Goal: Task Accomplishment & Management: Manage account settings

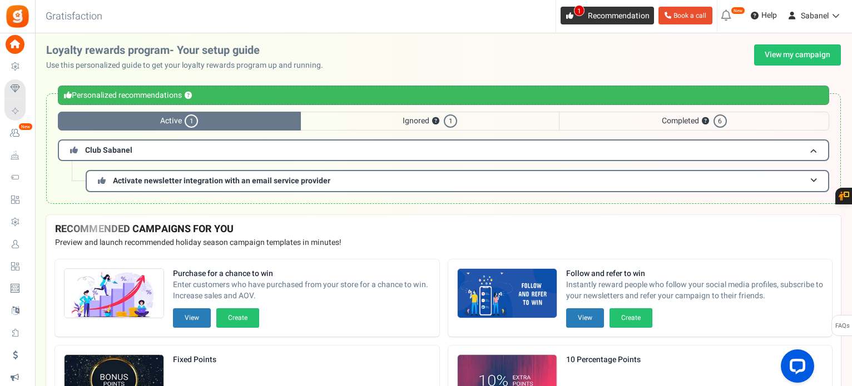
click at [580, 19] on link "1 Recommendation" at bounding box center [606, 16] width 93 height 18
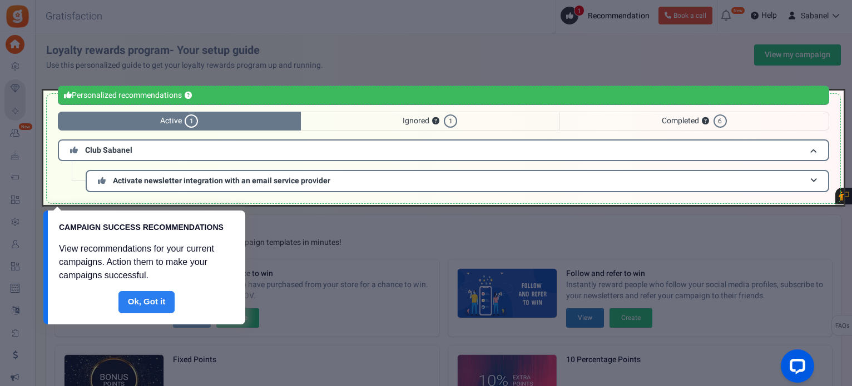
click at [143, 310] on link "Done" at bounding box center [146, 302] width 57 height 22
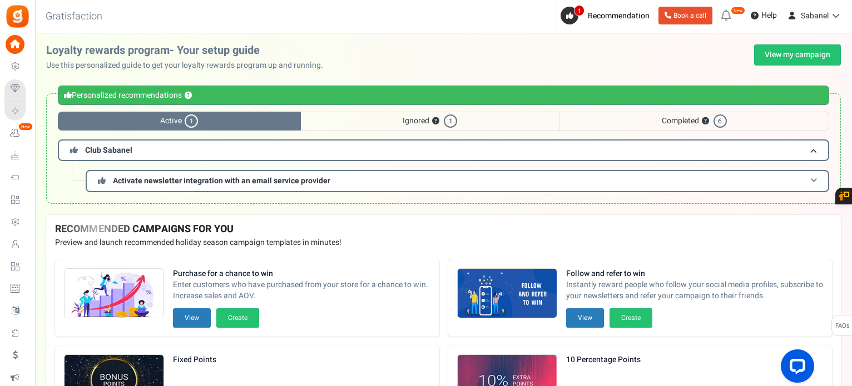
click at [345, 184] on h3 "Activate newsletter integration with an email service provider" at bounding box center [457, 181] width 743 height 22
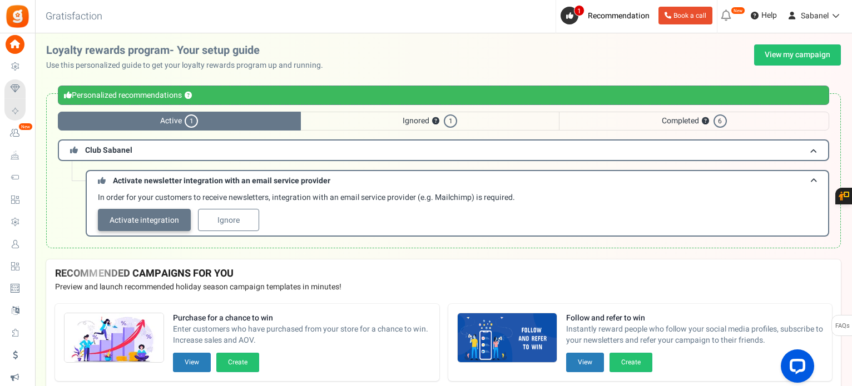
click at [166, 219] on link "Activate integration" at bounding box center [144, 220] width 93 height 22
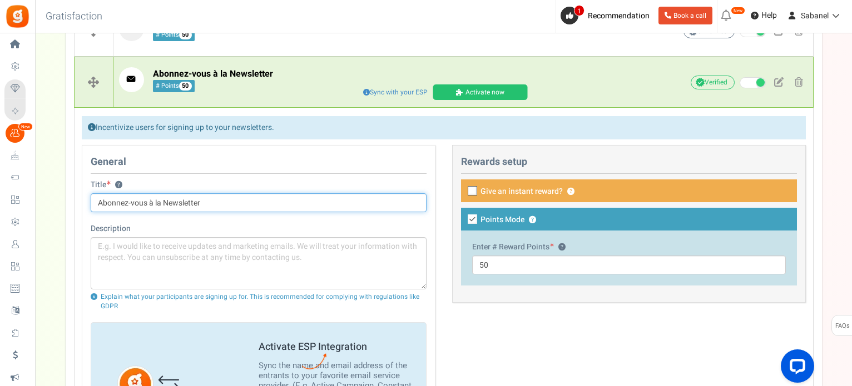
scroll to position [284, 0]
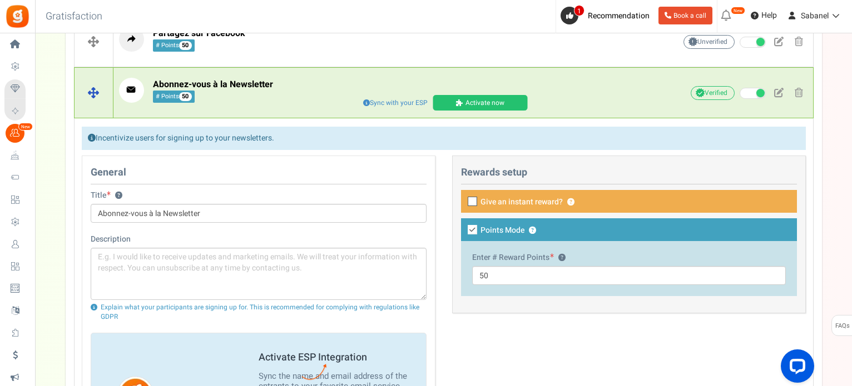
click at [504, 102] on link "Activate now" at bounding box center [479, 103] width 95 height 16
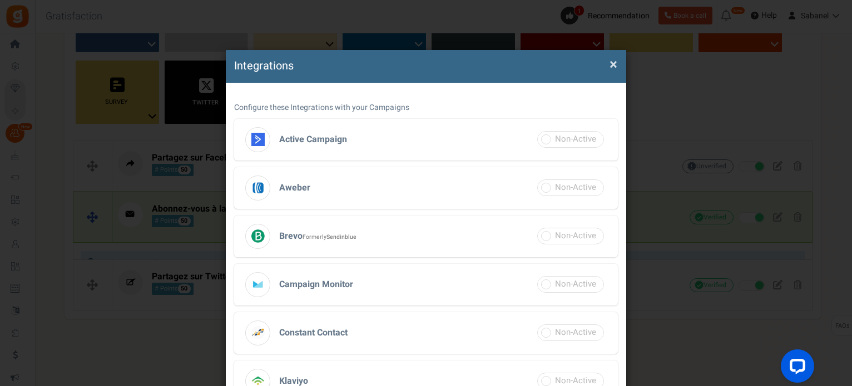
scroll to position [142, 0]
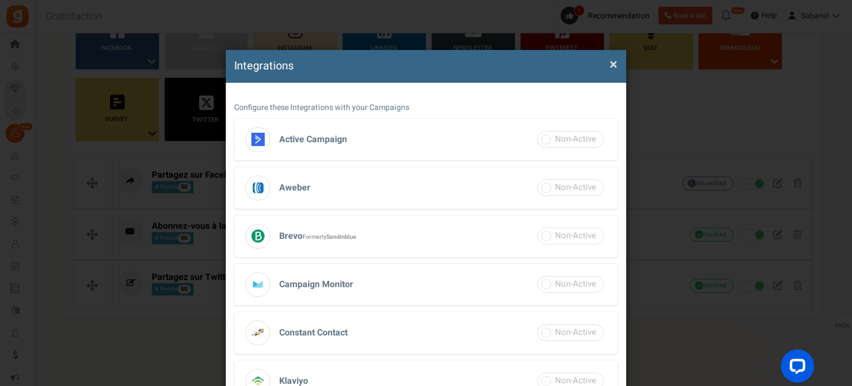
click at [509, 231] on h3 "Brevo Formerly Sendinblue" at bounding box center [426, 237] width 384 height 42
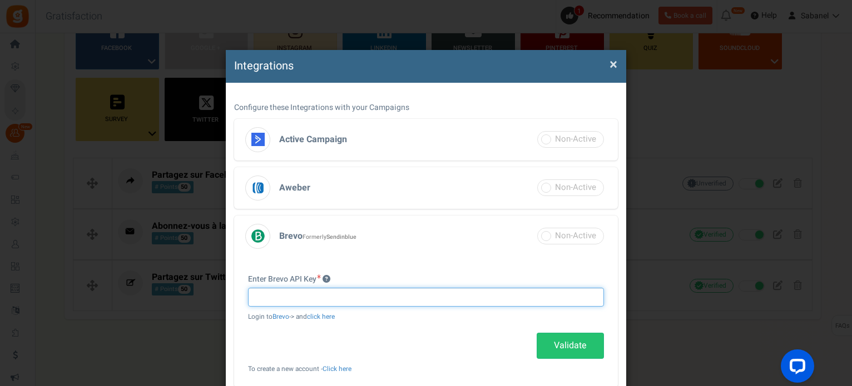
click at [456, 296] on input "text" at bounding box center [426, 297] width 356 height 19
paste input "xkeysib-106deb4ef4d20de59fc1a4393edfcbf8acd8ca7f4e719203c418795901fefba2-HCNXCA…"
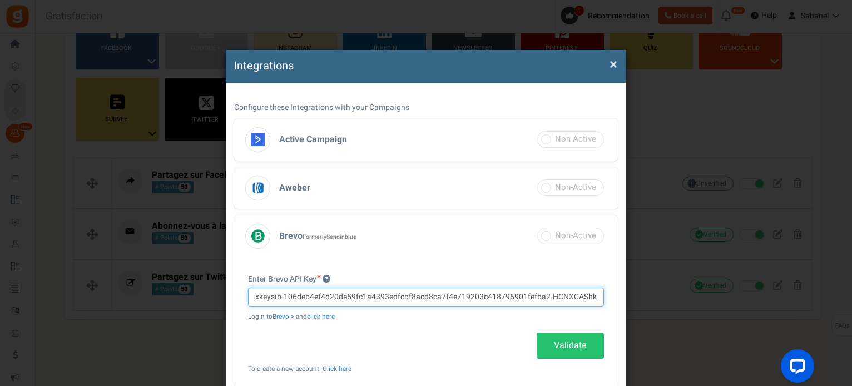
scroll to position [0, 28]
type input "xkeysib-106deb4ef4d20de59fc1a4393edfcbf8acd8ca7f4e719203c418795901fefba2-HCNXCA…"
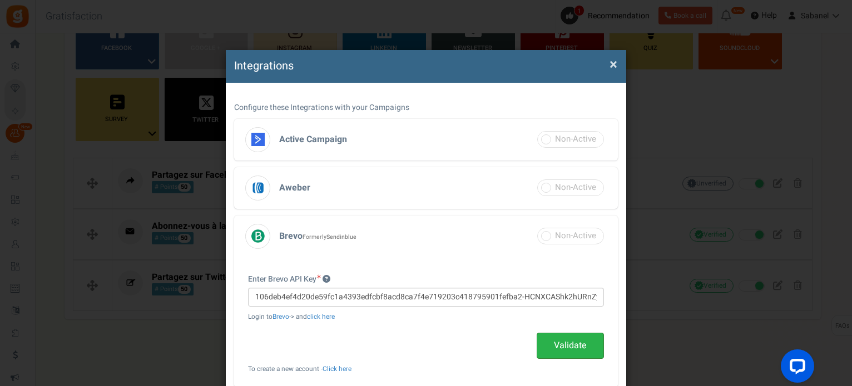
scroll to position [0, 0]
click at [560, 341] on link "Validate" at bounding box center [569, 346] width 67 height 26
click at [570, 351] on link "Validate" at bounding box center [569, 346] width 67 height 26
click at [611, 67] on span "×" at bounding box center [613, 64] width 8 height 21
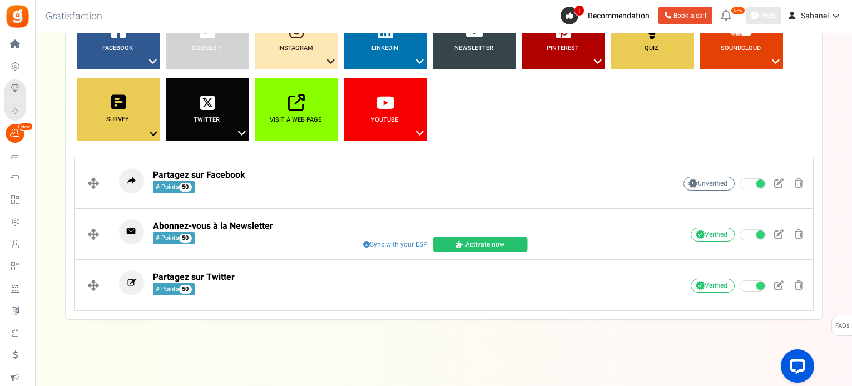
click at [768, 12] on span "Help" at bounding box center [767, 15] width 18 height 11
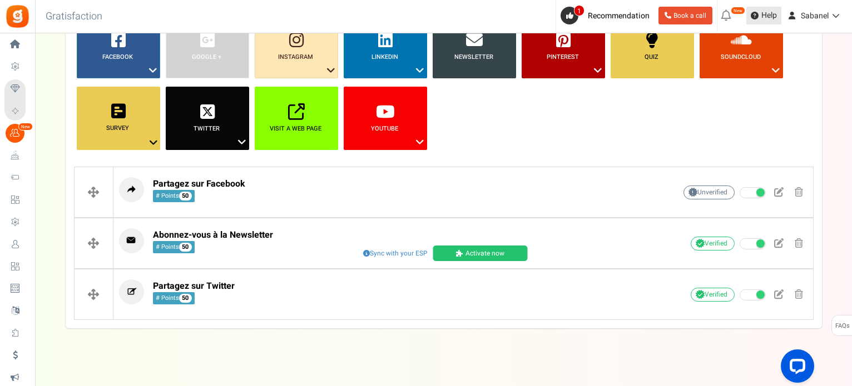
scroll to position [142, 0]
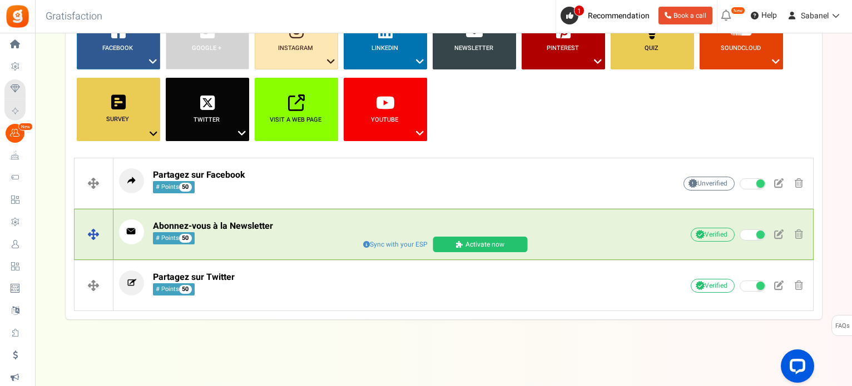
click at [571, 234] on p "Abonnez-vous à la Newsletter # Points 50" at bounding box center [379, 232] width 521 height 25
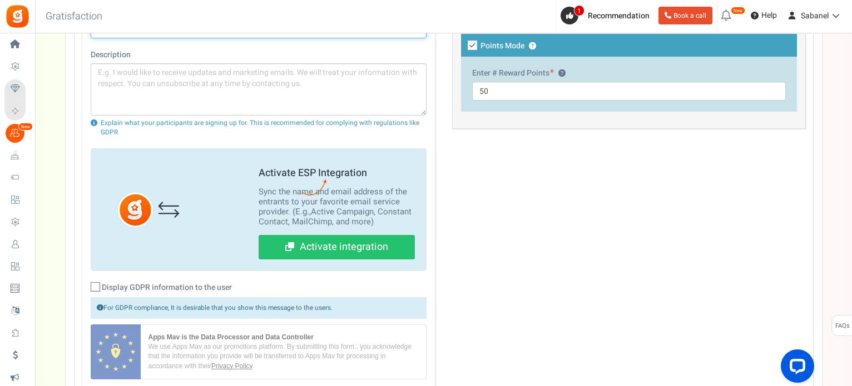
scroll to position [466, 0]
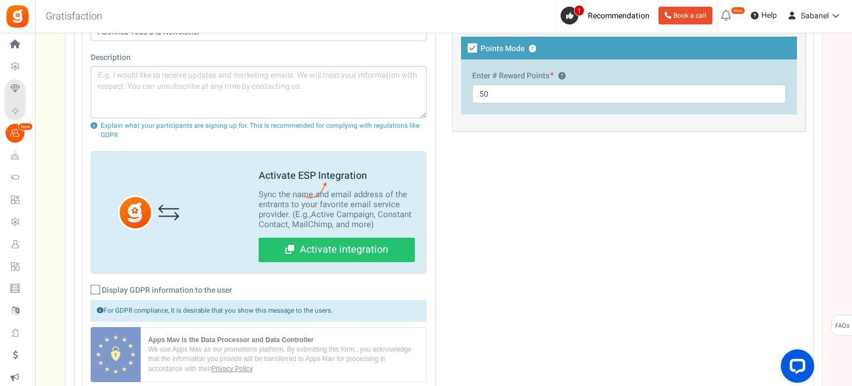
click at [229, 289] on span "Display GDPR information to the user" at bounding box center [167, 290] width 130 height 11
click at [87, 289] on input "Display GDPR information to the user" at bounding box center [82, 290] width 7 height 7
checkbox input "true"
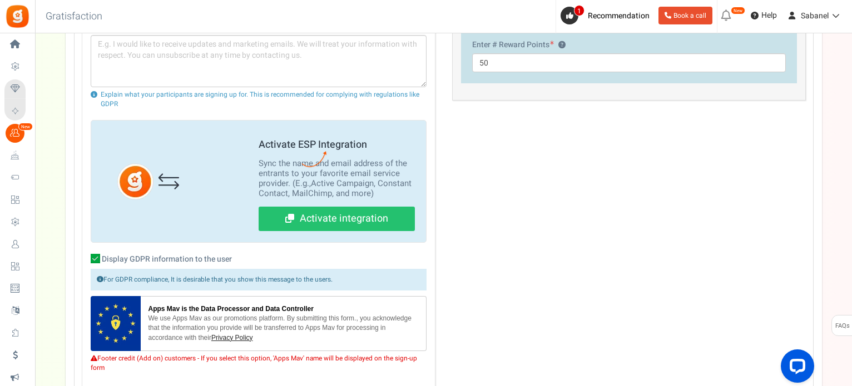
scroll to position [495, 0]
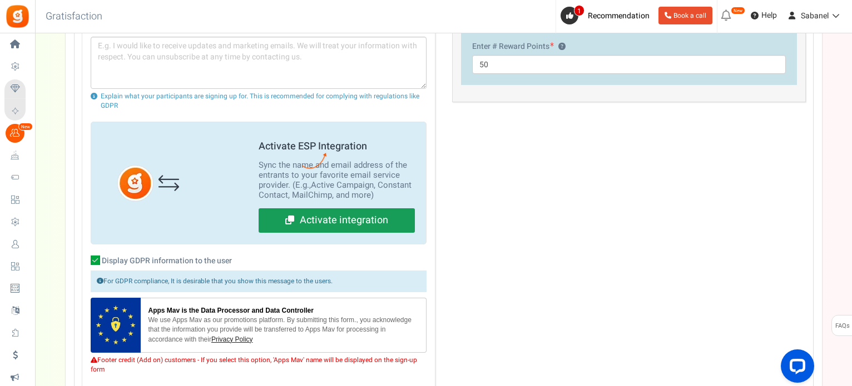
click at [363, 216] on link "Activate integration" at bounding box center [336, 220] width 156 height 24
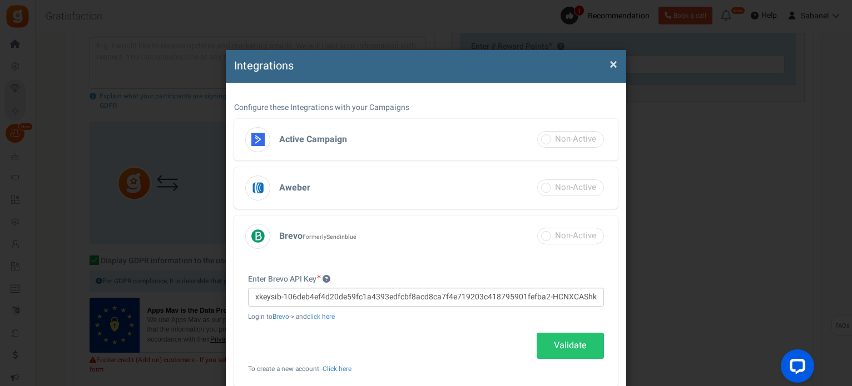
click at [336, 237] on b "Sendinblue" at bounding box center [341, 237] width 30 height 8
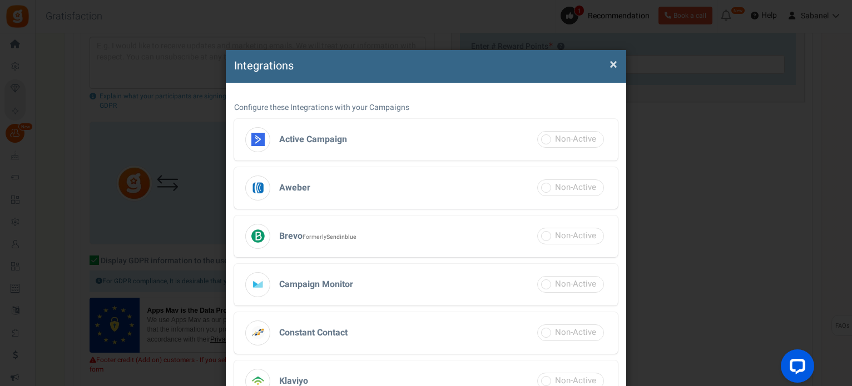
click at [336, 237] on b "Sendinblue" at bounding box center [341, 237] width 30 height 8
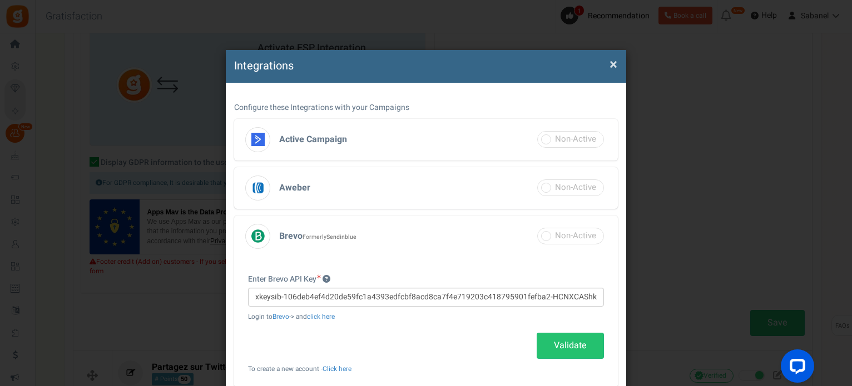
scroll to position [598, 0]
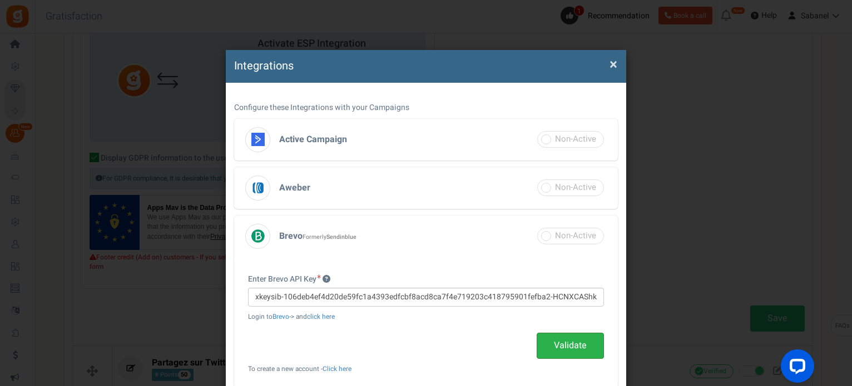
click at [573, 343] on link "Validate" at bounding box center [569, 346] width 67 height 26
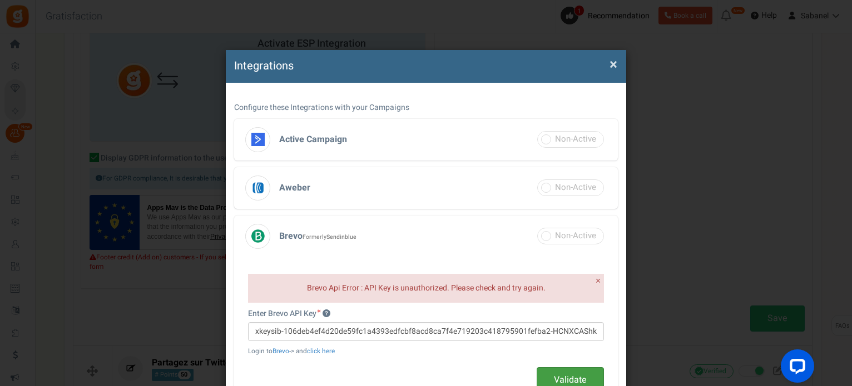
scroll to position [678, 0]
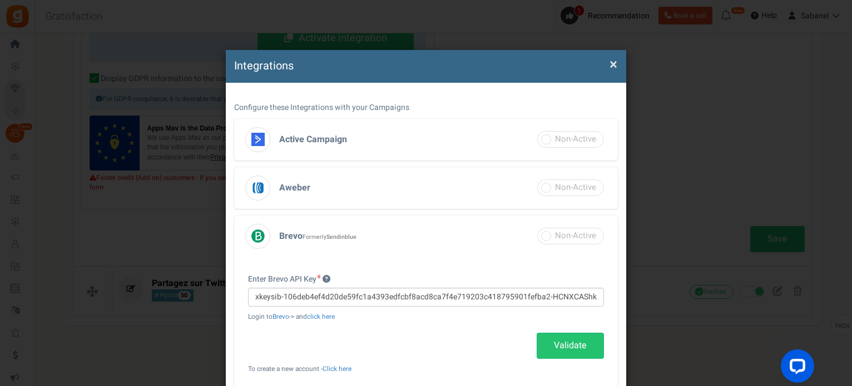
click at [616, 68] on h4 "Integrations" at bounding box center [426, 66] width 384 height 16
click at [610, 62] on span "×" at bounding box center [613, 64] width 8 height 21
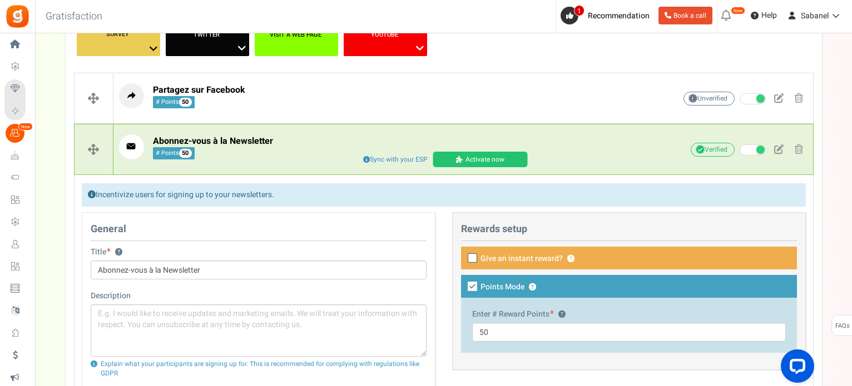
scroll to position [226, 0]
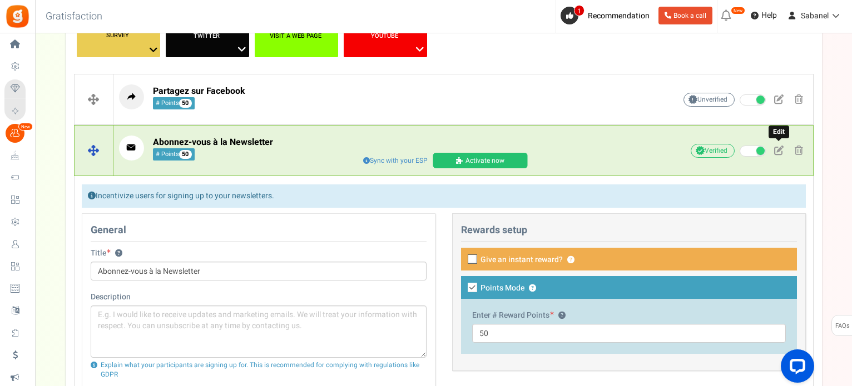
click at [780, 151] on span at bounding box center [778, 150] width 9 height 9
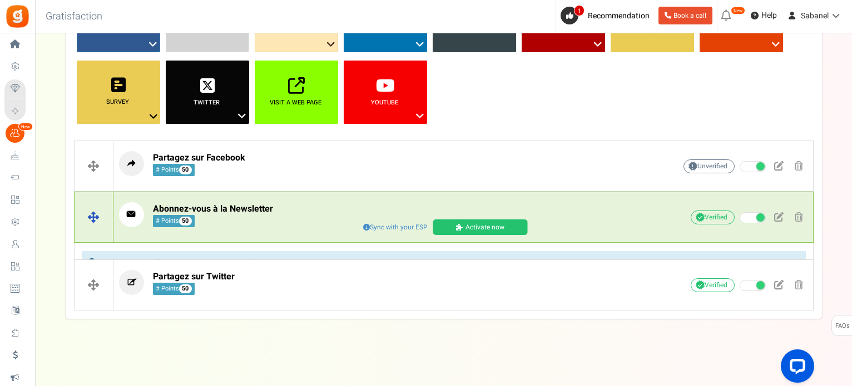
scroll to position [142, 0]
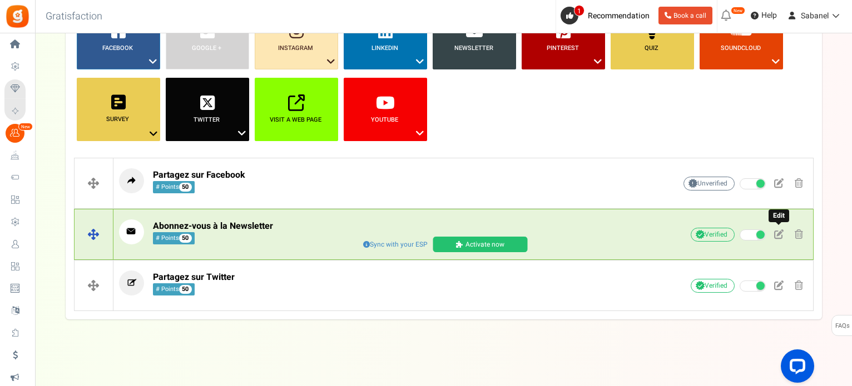
click at [779, 231] on span at bounding box center [778, 234] width 9 height 9
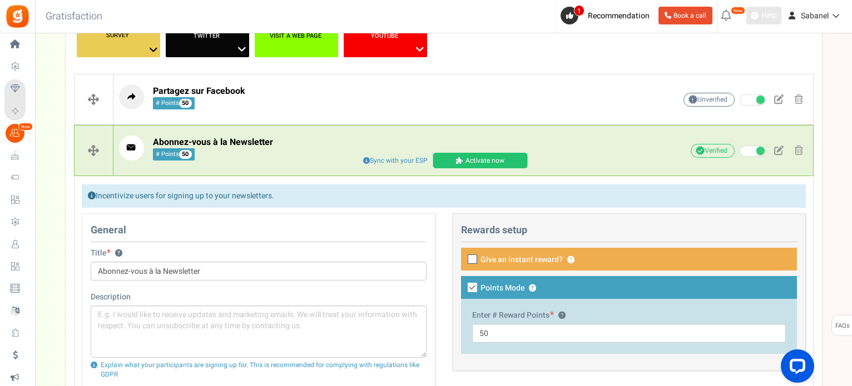
click at [764, 22] on link "Help" at bounding box center [763, 16] width 35 height 18
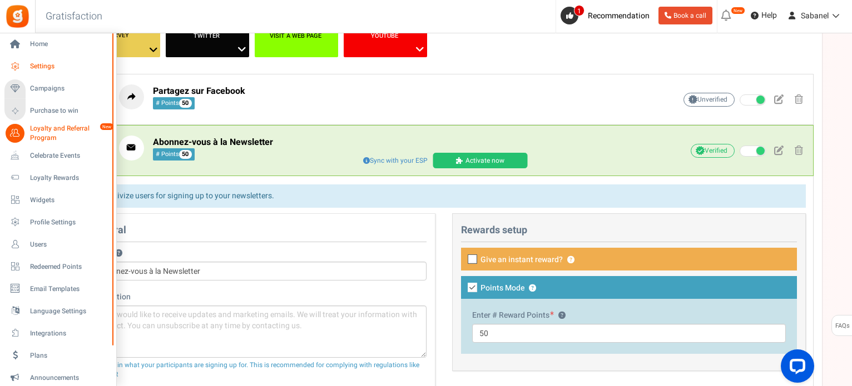
click at [36, 63] on span "Settings" at bounding box center [69, 66] width 78 height 9
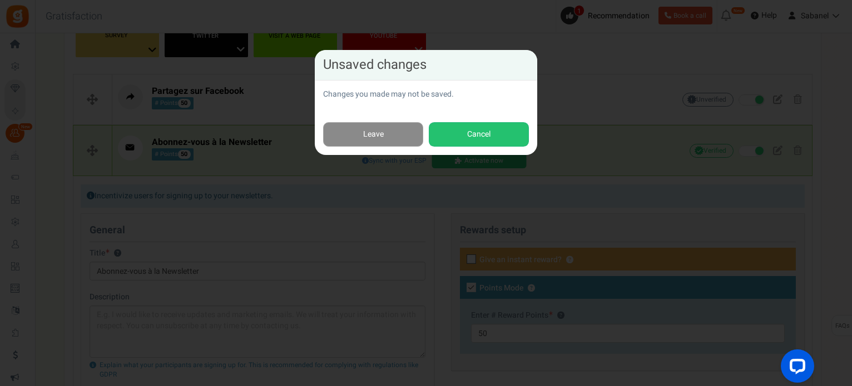
click at [404, 133] on link "Leave" at bounding box center [373, 134] width 100 height 25
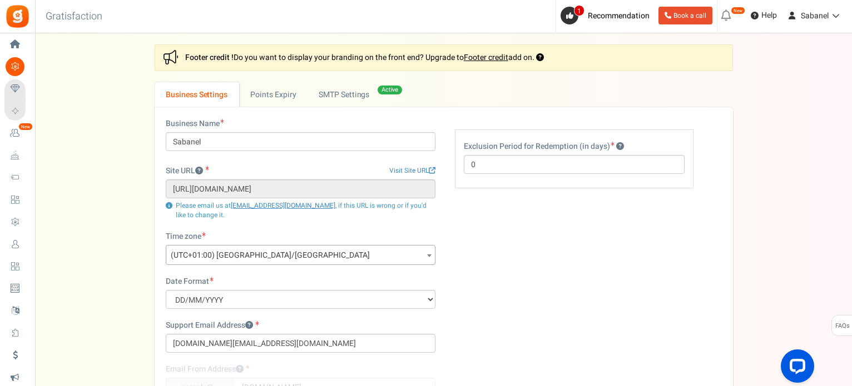
drag, startPoint x: 849, startPoint y: 226, endPoint x: 853, endPoint y: 289, distance: 62.4
click at [852, 289] on html "Install now Back to Home Back to program setup Home Settings Campaigns Purchase…" at bounding box center [426, 279] width 852 height 559
click at [287, 96] on link "Points Expiry" at bounding box center [273, 94] width 68 height 25
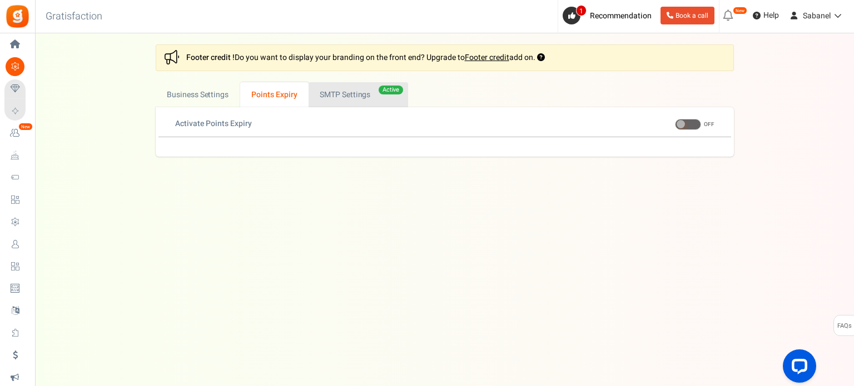
click at [346, 91] on link "Active SMTP Settings" at bounding box center [359, 94] width 100 height 25
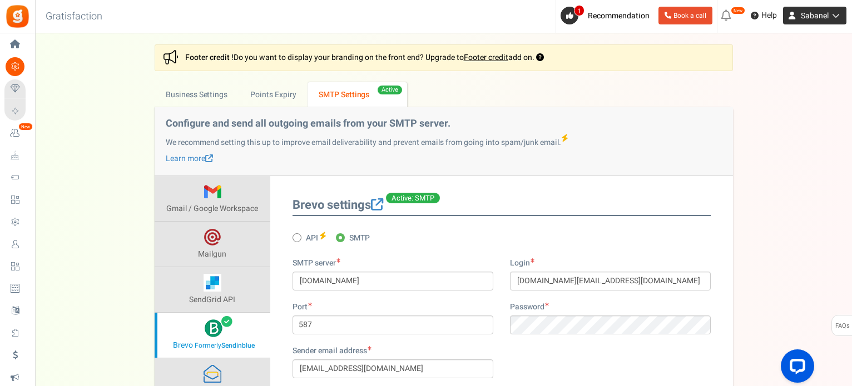
click at [810, 19] on span "Sabanel" at bounding box center [814, 16] width 28 height 12
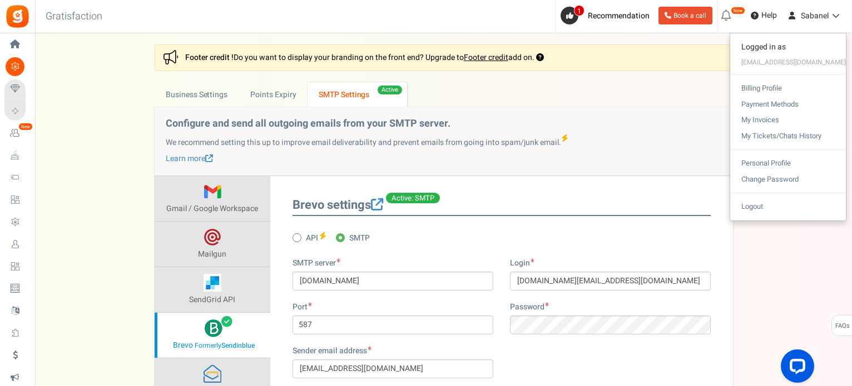
click at [106, 88] on div "Settings In this section you will setup your business details and points expiry…" at bounding box center [443, 246] width 794 height 405
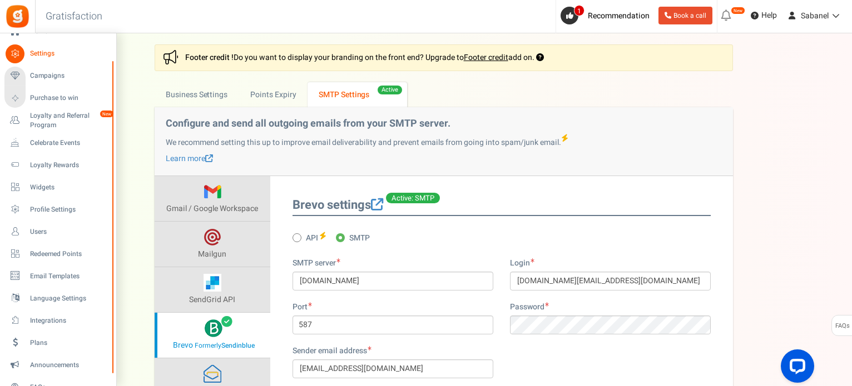
click at [115, 349] on div at bounding box center [113, 217] width 7 height 312
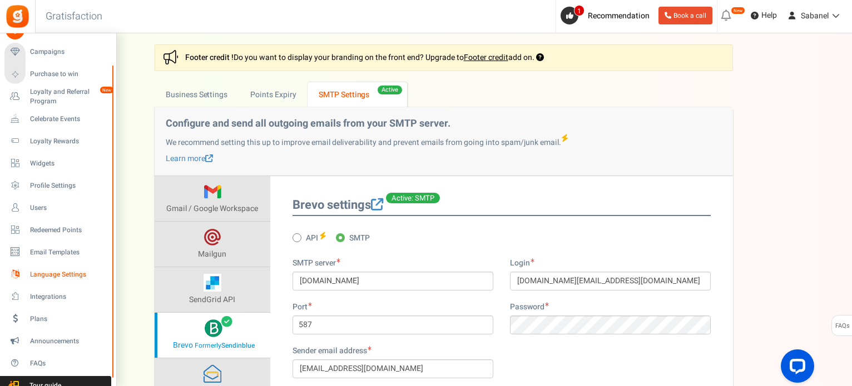
click at [80, 272] on span "Language Settings" at bounding box center [69, 274] width 78 height 9
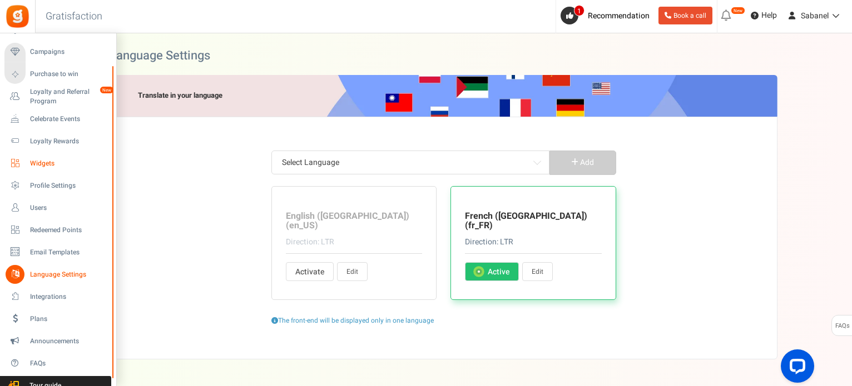
click at [42, 161] on span "Widgets" at bounding box center [69, 163] width 78 height 9
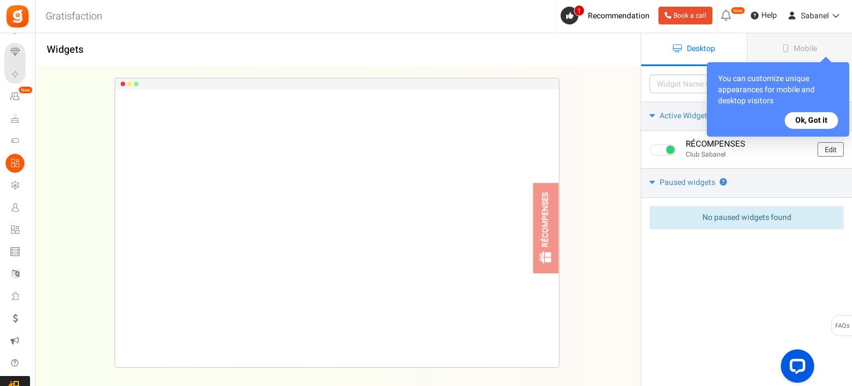
click at [805, 122] on button "Ok, Got it" at bounding box center [810, 120] width 53 height 17
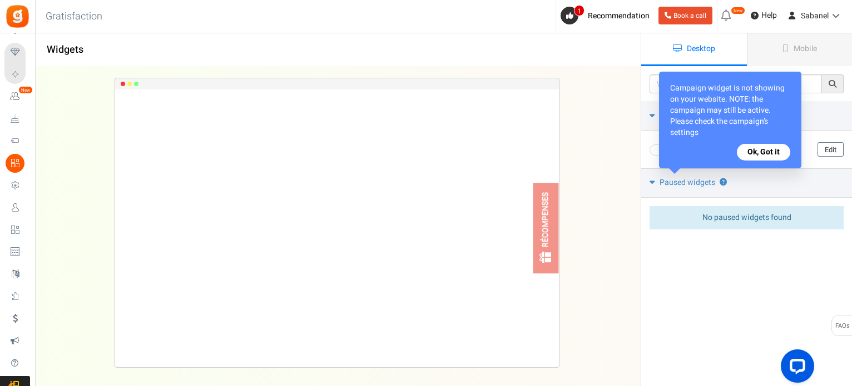
click at [770, 146] on button "Ok, Got it" at bounding box center [763, 152] width 53 height 17
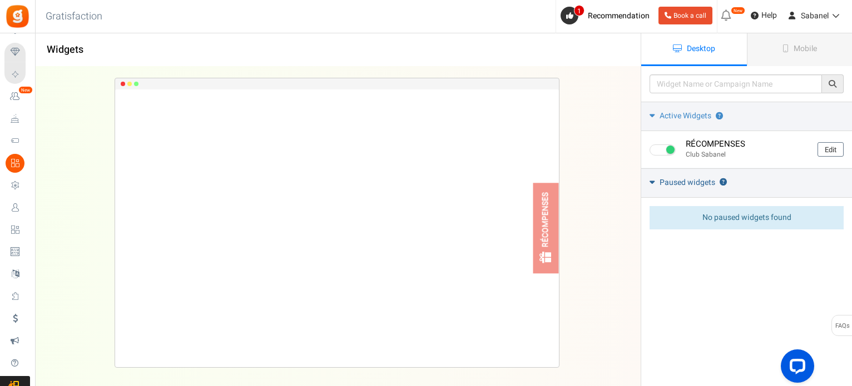
click at [652, 180] on icon at bounding box center [651, 182] width 5 height 8
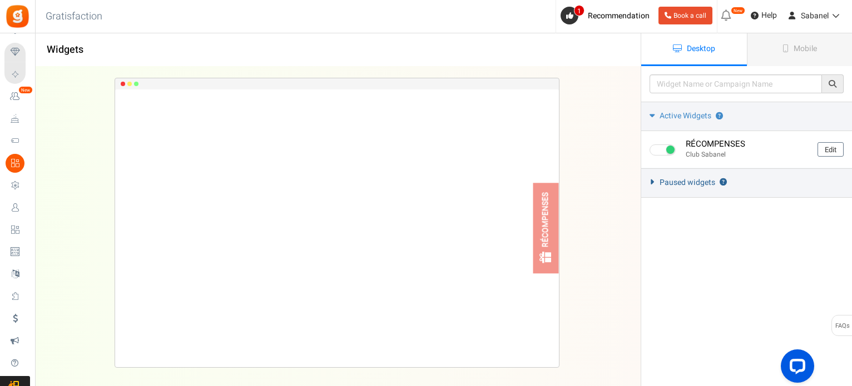
click at [652, 180] on icon at bounding box center [652, 182] width 8 height 5
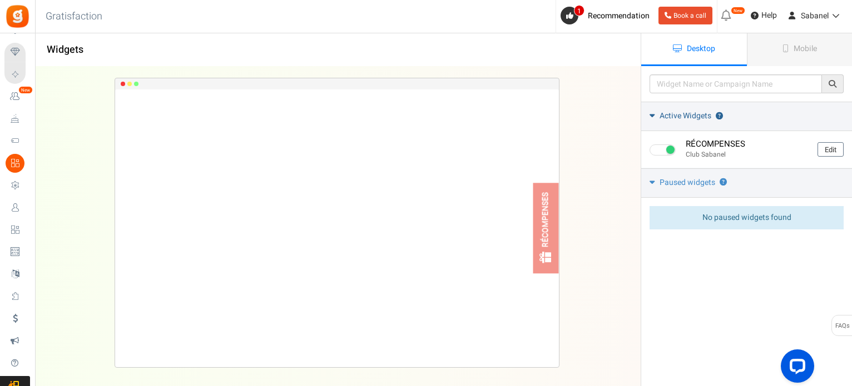
click at [652, 117] on icon at bounding box center [651, 115] width 5 height 8
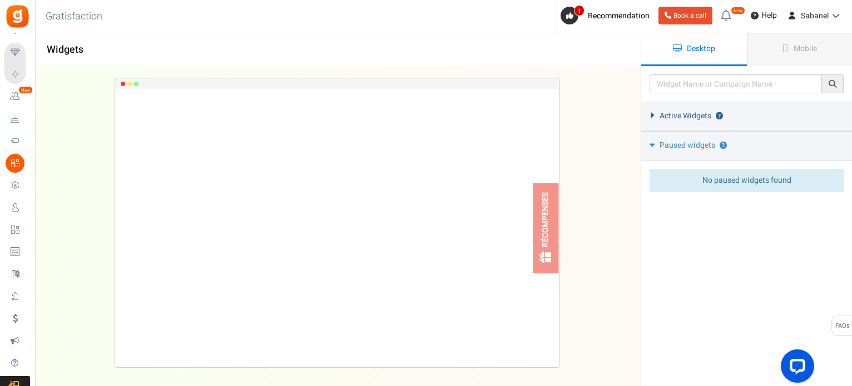
click at [652, 117] on icon at bounding box center [652, 115] width 8 height 5
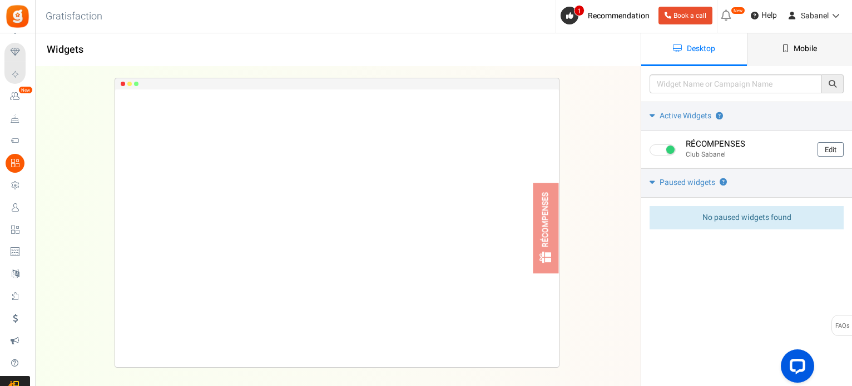
click at [780, 55] on link "Mobile" at bounding box center [800, 49] width 106 height 33
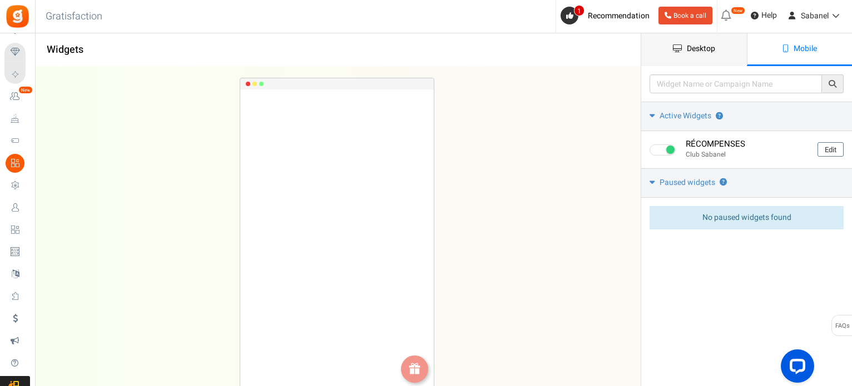
click at [700, 54] on span "Desktop" at bounding box center [701, 49] width 28 height 12
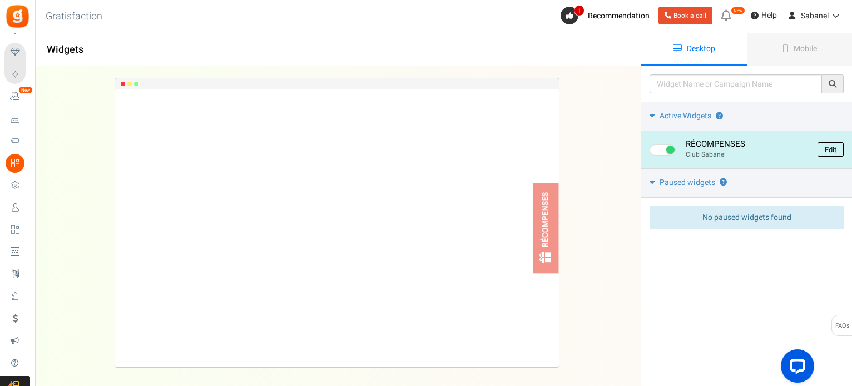
click at [829, 148] on link "Edit" at bounding box center [830, 149] width 26 height 14
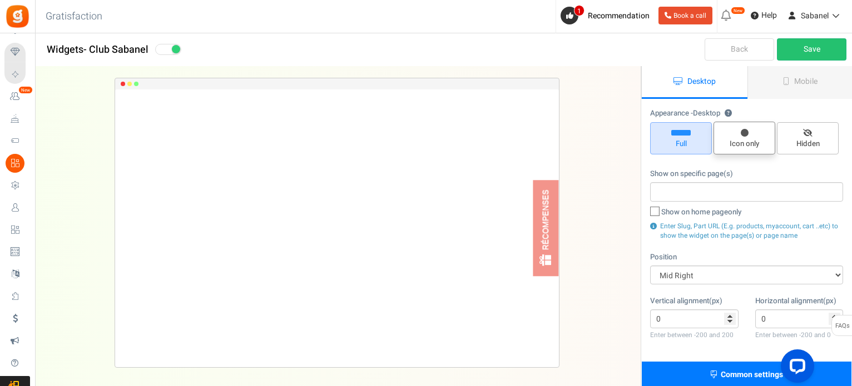
click at [745, 137] on span "Icon only" at bounding box center [744, 138] width 62 height 33
click at [745, 131] on input "Icon only" at bounding box center [747, 127] width 7 height 7
radio input "true"
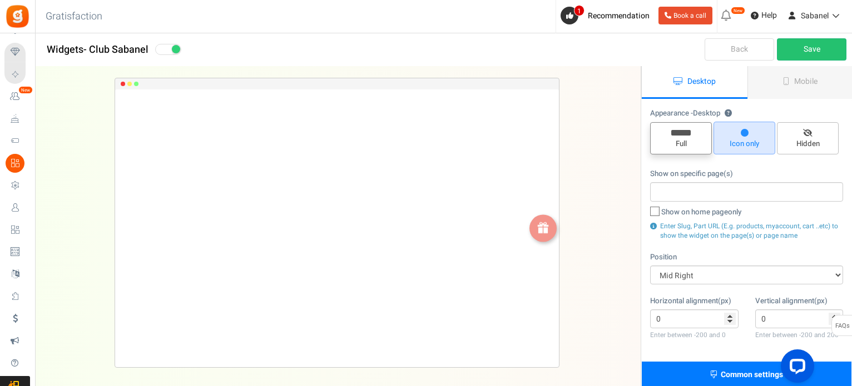
click at [694, 131] on span "Full" at bounding box center [681, 138] width 62 height 32
click at [688, 131] on input "Full" at bounding box center [684, 128] width 7 height 7
radio input "true"
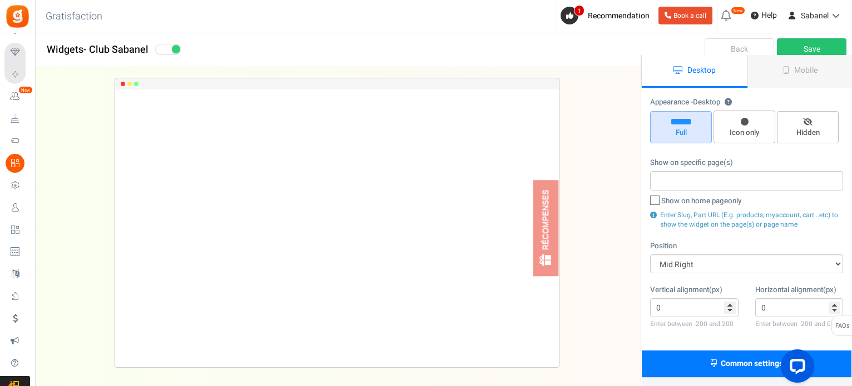
scroll to position [11, 0]
click at [650, 200] on span at bounding box center [654, 200] width 9 height 9
click at [646, 200] on input "Show on home page only" at bounding box center [642, 201] width 7 height 7
checkbox input "true"
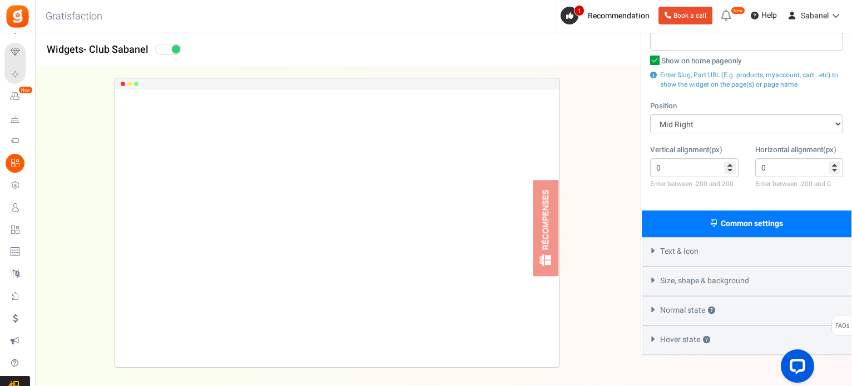
scroll to position [160, 0]
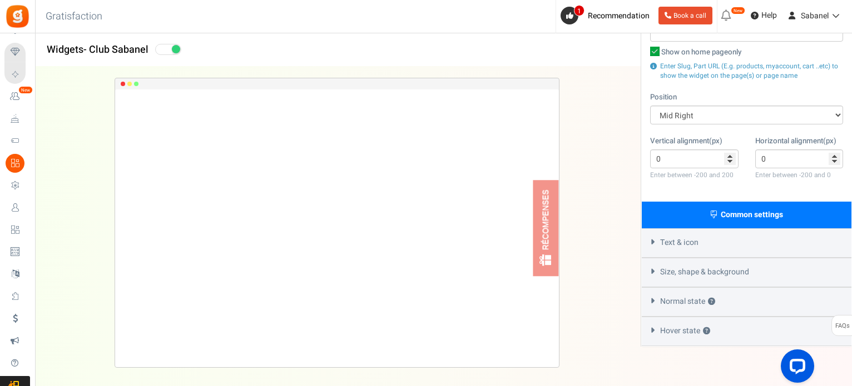
click at [687, 247] on span "Text & icon" at bounding box center [679, 242] width 38 height 11
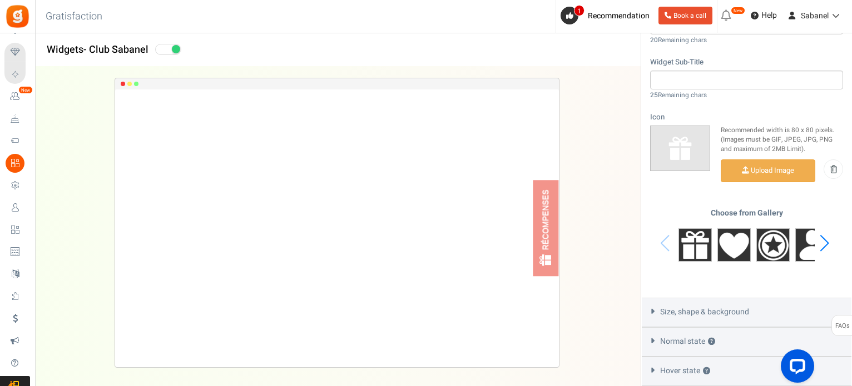
scroll to position [483, 0]
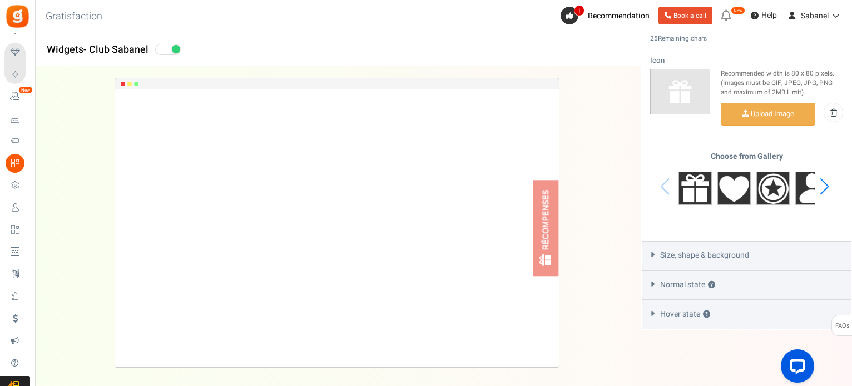
click at [679, 260] on span "Size, shape & background" at bounding box center [704, 255] width 89 height 11
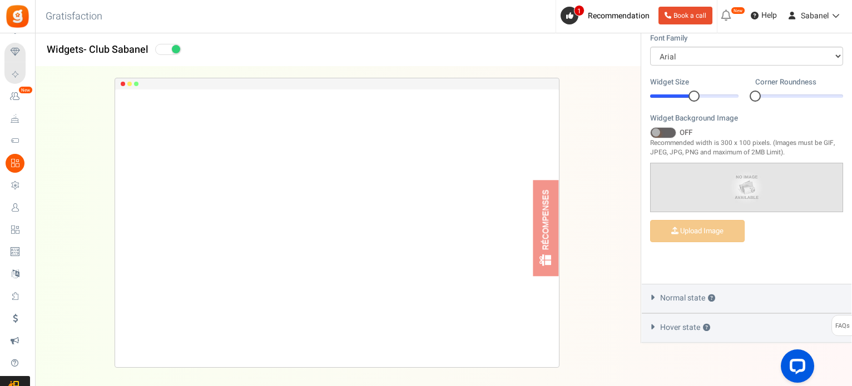
scroll to position [420, 0]
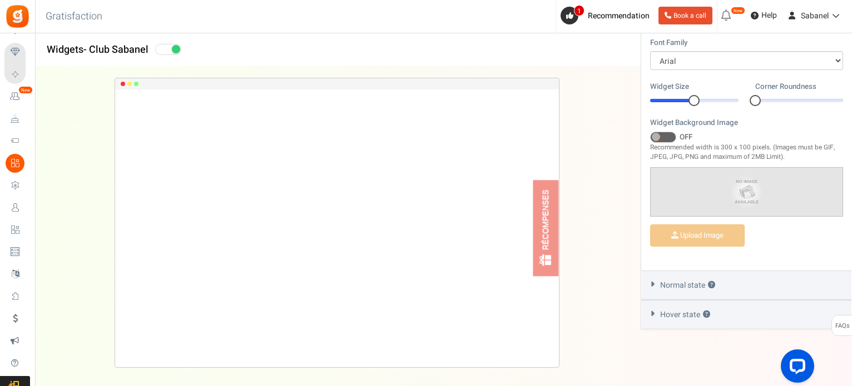
click at [680, 100] on div at bounding box center [694, 100] width 88 height 3
click at [738, 289] on div "Normal state ?" at bounding box center [746, 285] width 210 height 29
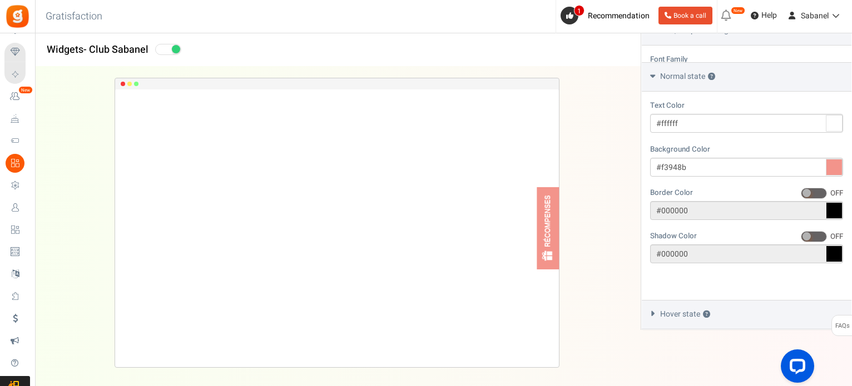
scroll to position [369, 0]
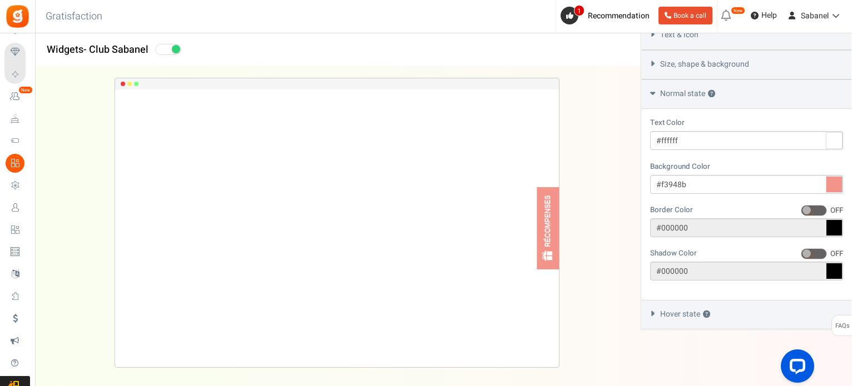
click at [739, 311] on div "Hover state ?" at bounding box center [746, 314] width 210 height 29
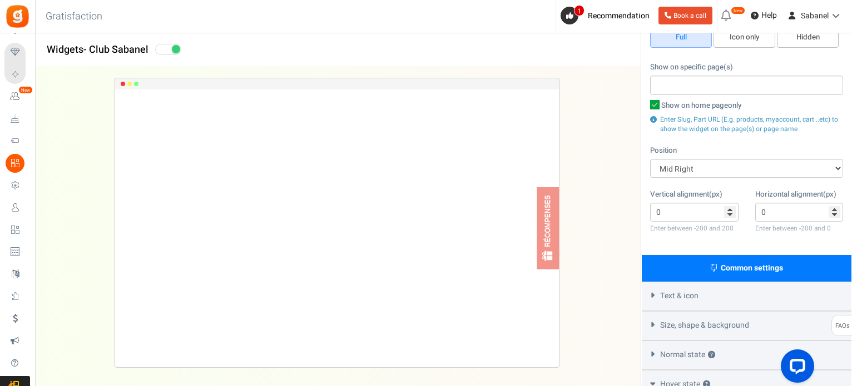
scroll to position [0, 0]
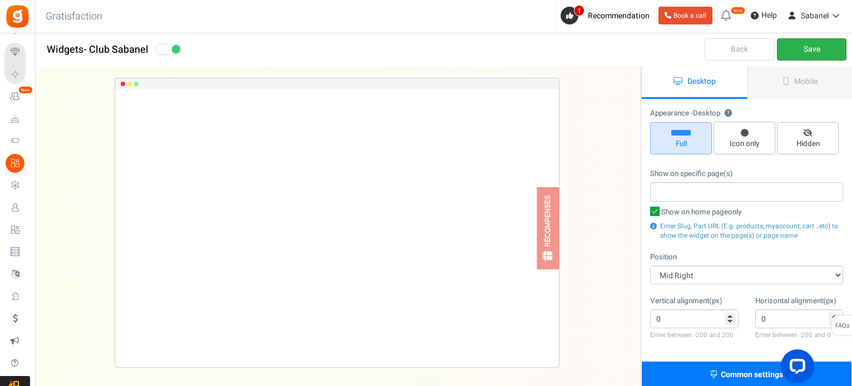
click at [810, 56] on link "Save" at bounding box center [811, 49] width 69 height 22
click at [785, 81] on icon at bounding box center [786, 81] width 6 height 8
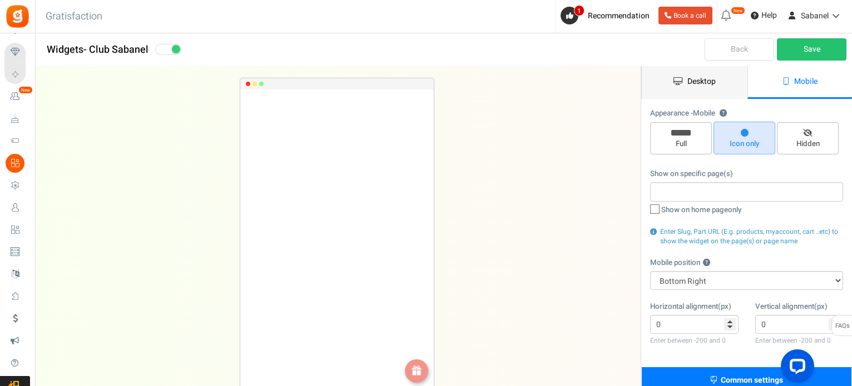
click at [709, 87] on link "Desktop" at bounding box center [694, 82] width 106 height 33
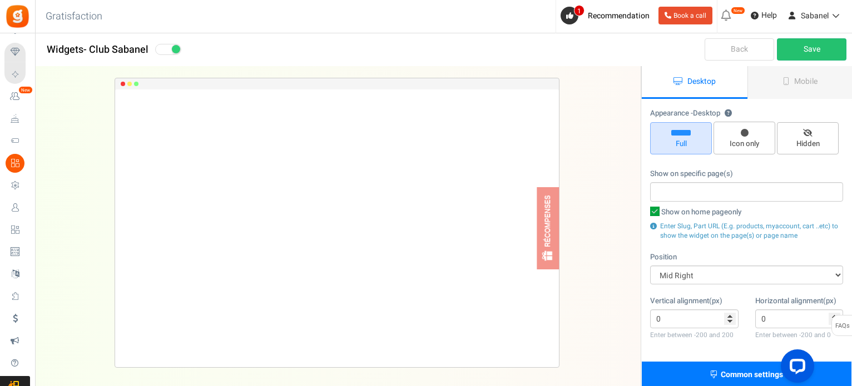
click at [701, 370] on div "Common settings" at bounding box center [746, 375] width 210 height 27
click at [741, 47] on link "Back" at bounding box center [738, 49] width 69 height 22
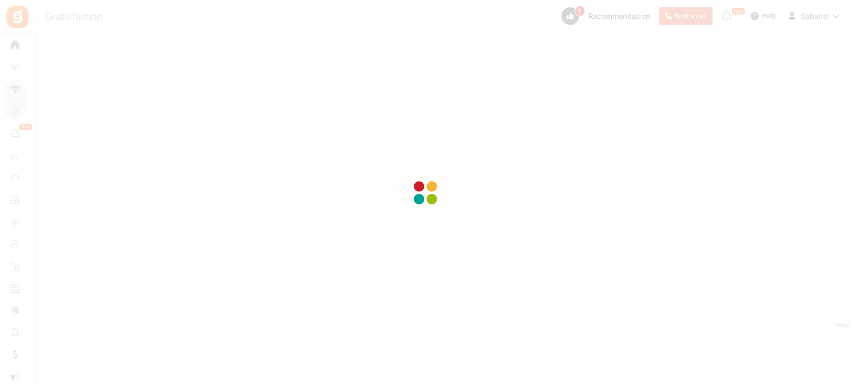
scroll to position [111, 0]
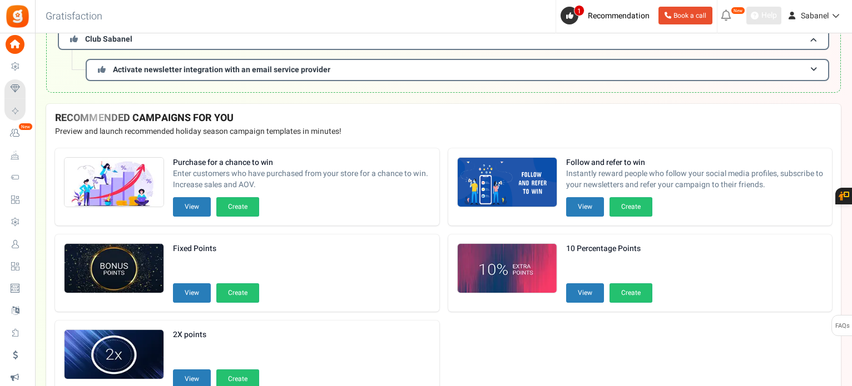
click at [764, 19] on span "Help" at bounding box center [767, 15] width 18 height 11
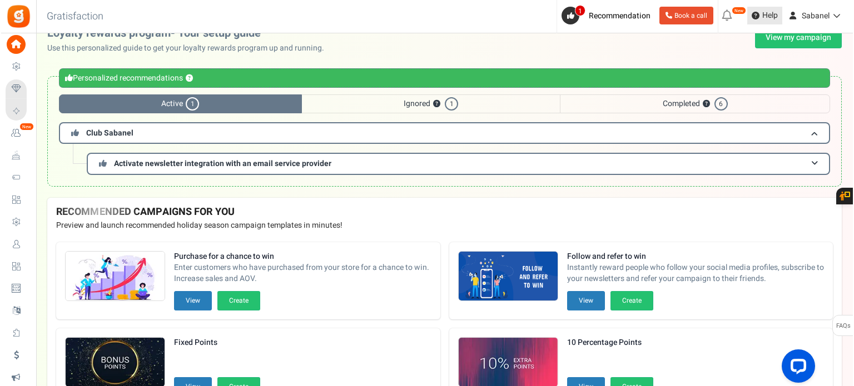
scroll to position [0, 0]
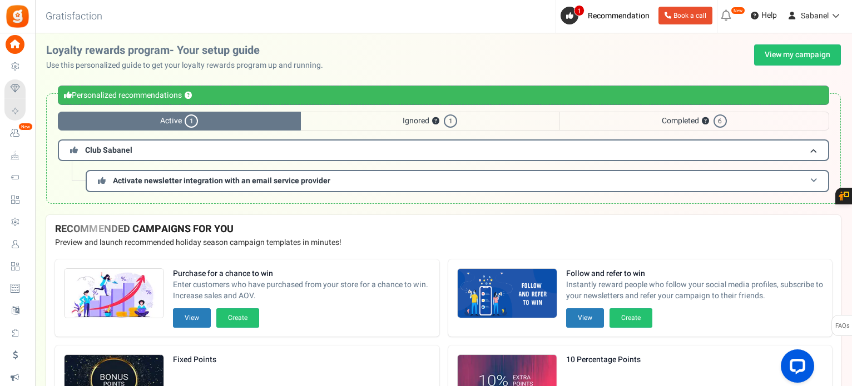
click at [464, 178] on h3 "Activate newsletter integration with an email service provider" at bounding box center [457, 181] width 743 height 22
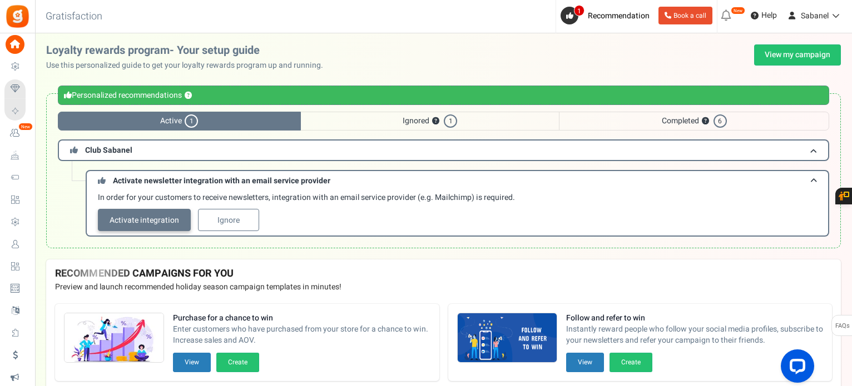
click at [171, 218] on link "Activate integration" at bounding box center [144, 220] width 93 height 22
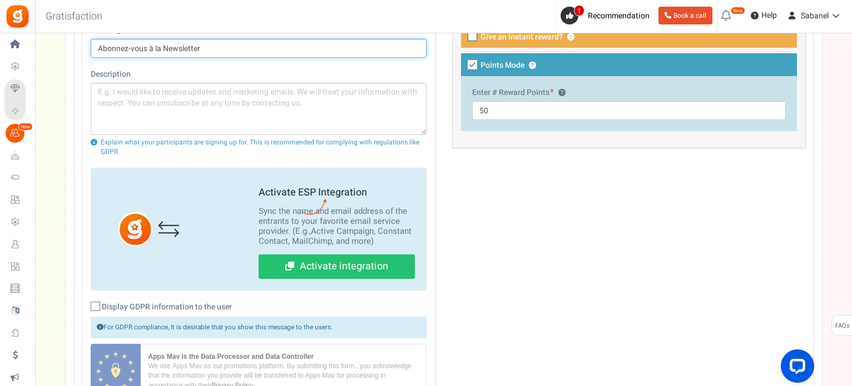
scroll to position [466, 0]
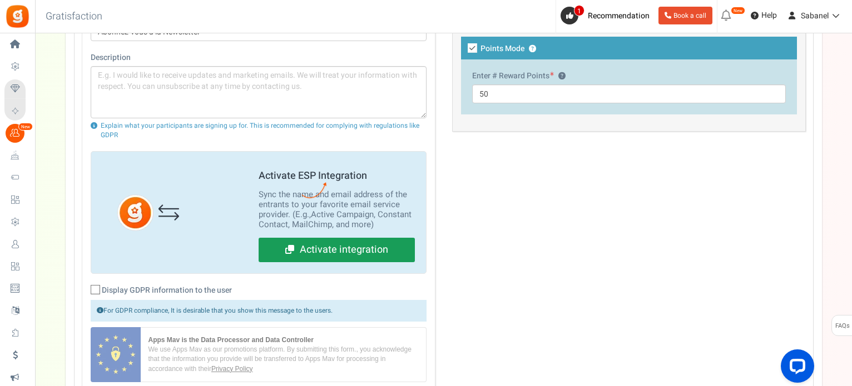
click at [338, 248] on link "Activate integration" at bounding box center [336, 250] width 156 height 24
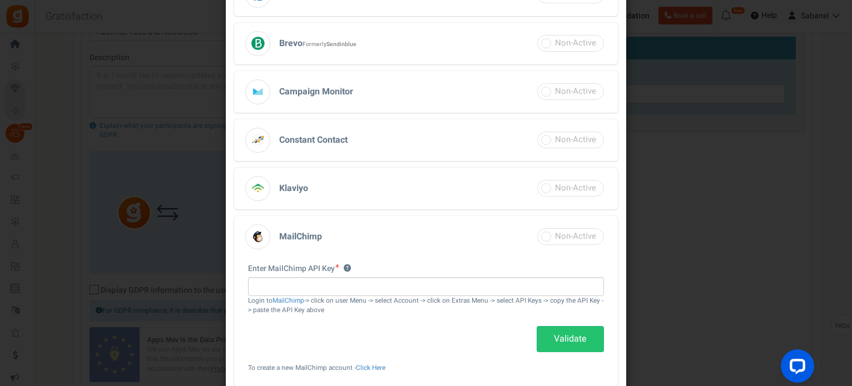
scroll to position [215, 0]
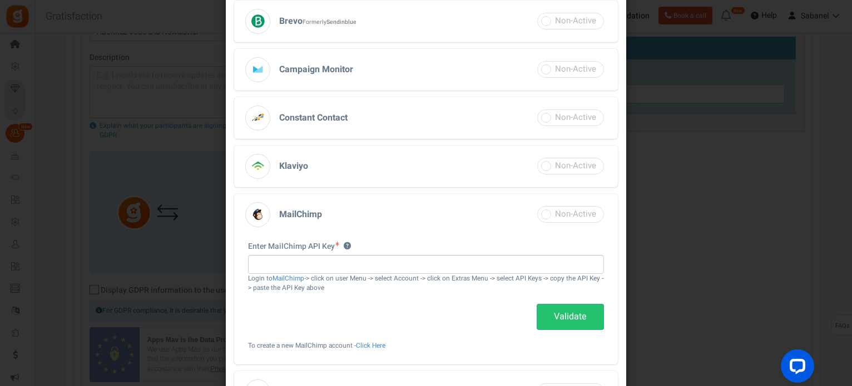
click at [454, 34] on h3 "Brevo Formerly Sendinblue" at bounding box center [426, 22] width 384 height 42
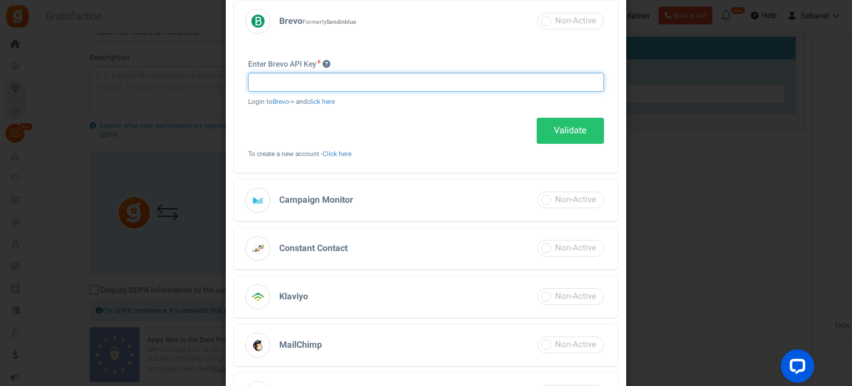
click at [418, 77] on input "text" at bounding box center [426, 82] width 356 height 19
paste input "xkeysib-106deb4ef4d20de59fc1a4393edfcbf8acd8ca7f4e719203c418795901fefba2-HCNXCA…"
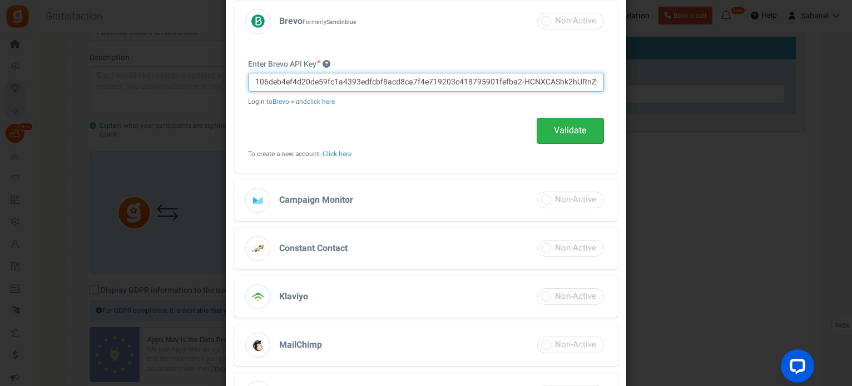
type input "xkeysib-106deb4ef4d20de59fc1a4393edfcbf8acd8ca7f4e719203c418795901fefba2-HCNXCA…"
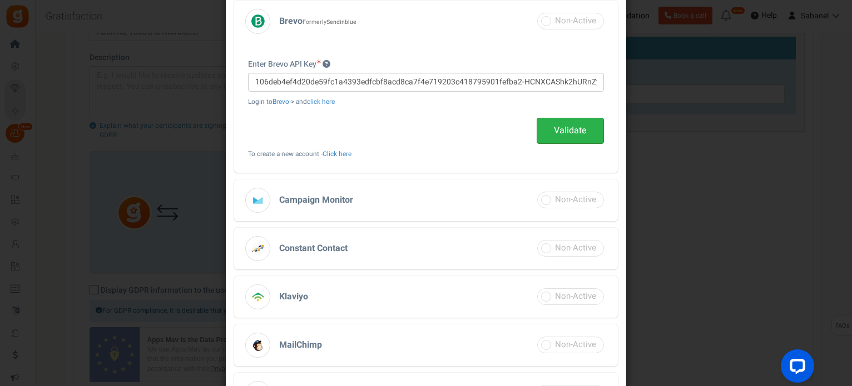
scroll to position [0, 0]
click at [555, 135] on link "Validate" at bounding box center [569, 131] width 67 height 26
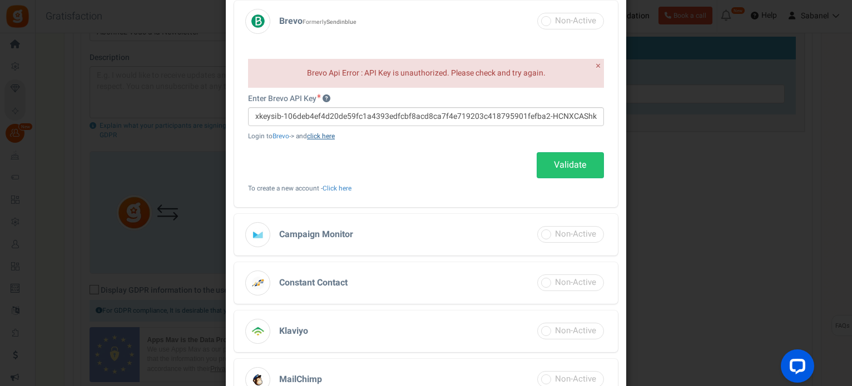
click at [331, 135] on link "click here" at bounding box center [321, 136] width 28 height 9
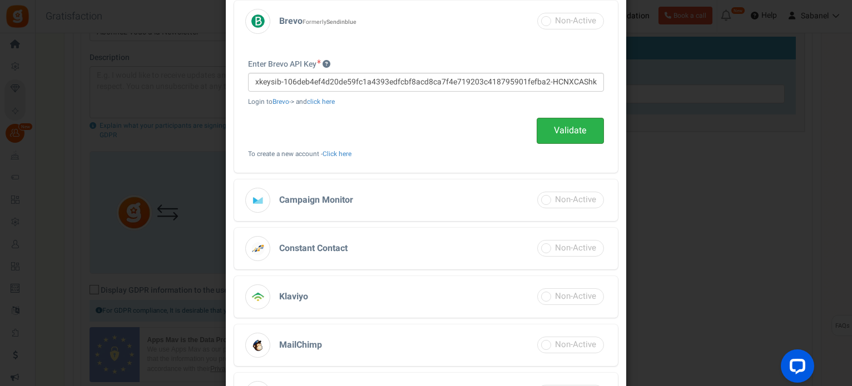
click at [572, 131] on link "Validate" at bounding box center [569, 131] width 67 height 26
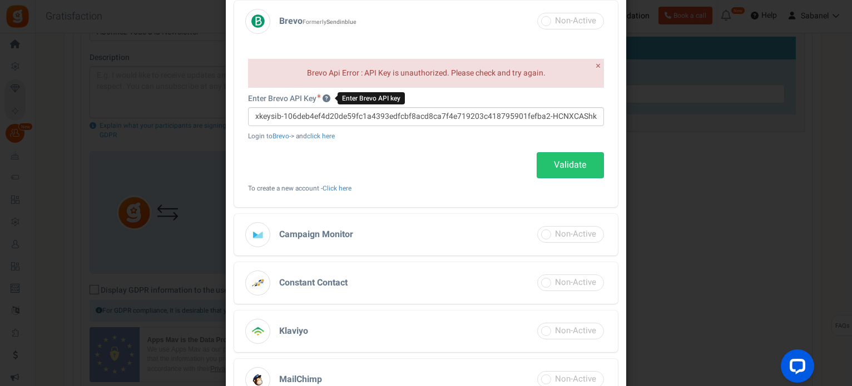
click at [327, 97] on icon at bounding box center [326, 99] width 8 height 8
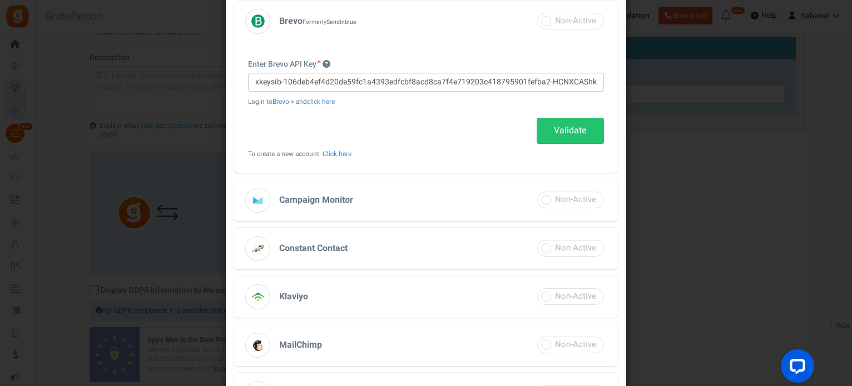
click at [682, 132] on div "Integrations × Close Configure these Integrations with your Campaigns Active Ca…" at bounding box center [426, 193] width 852 height 386
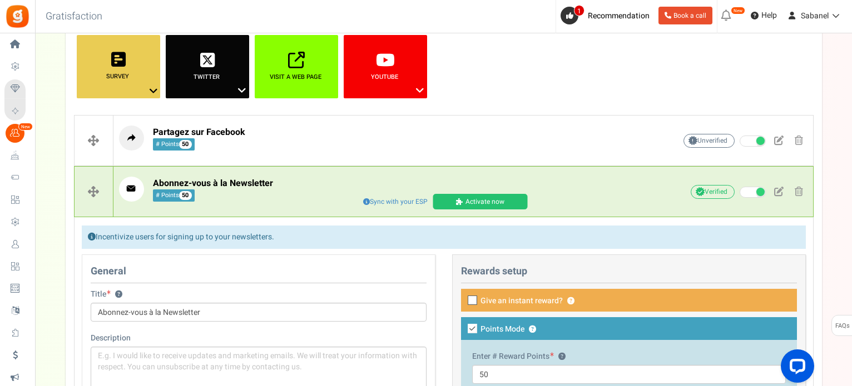
scroll to position [182, 0]
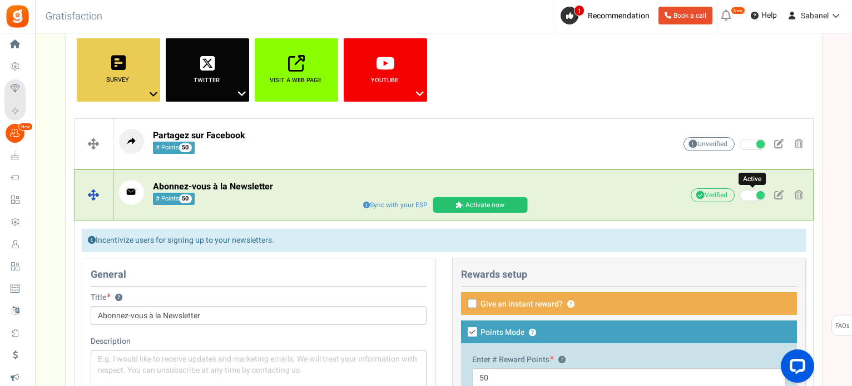
click at [752, 196] on span at bounding box center [752, 195] width 26 height 11
click at [739, 196] on input "Active" at bounding box center [739, 195] width 0 height 7
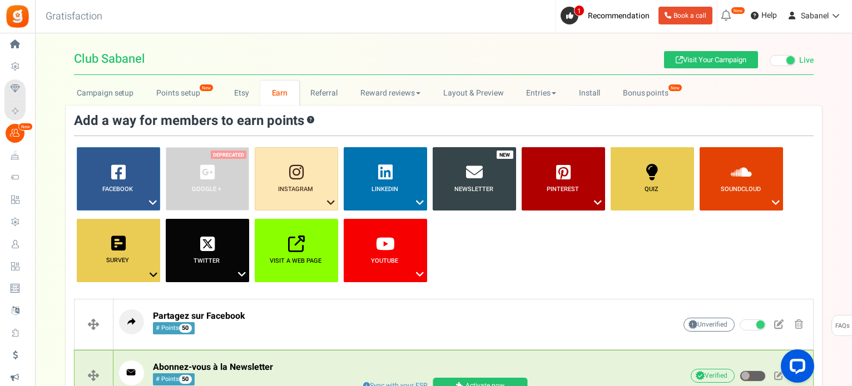
scroll to position [0, 0]
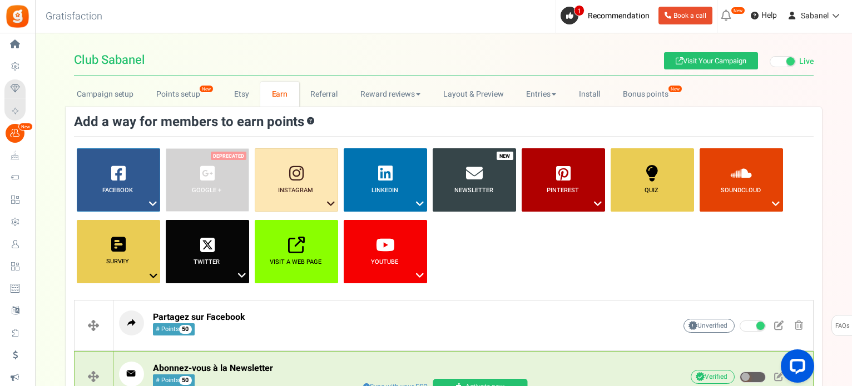
click at [727, 18] on icon at bounding box center [726, 16] width 18 height 18
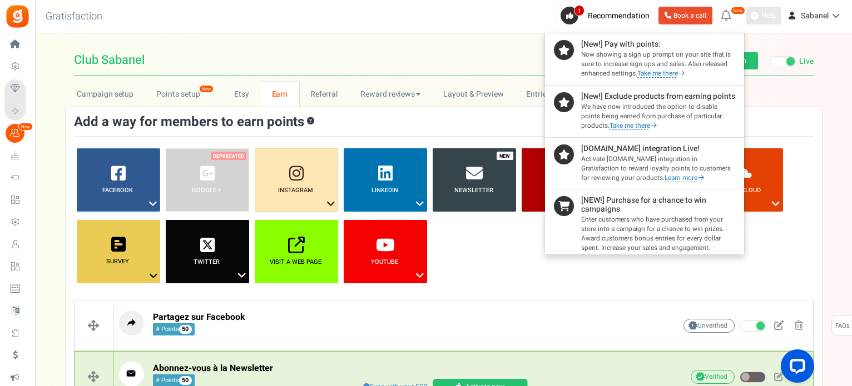
click at [763, 17] on span "Help" at bounding box center [767, 15] width 18 height 11
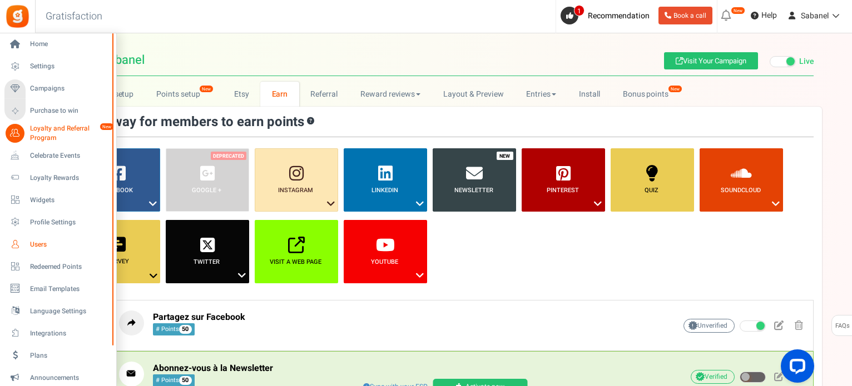
click at [44, 250] on link "Users" at bounding box center [57, 244] width 107 height 19
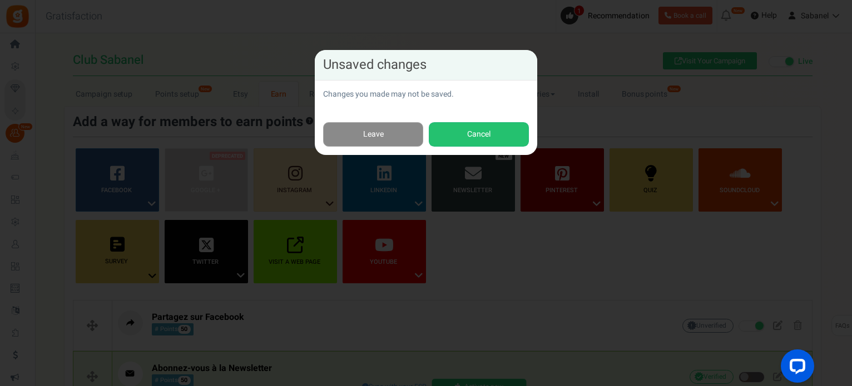
click at [387, 138] on link "Leave" at bounding box center [373, 134] width 100 height 25
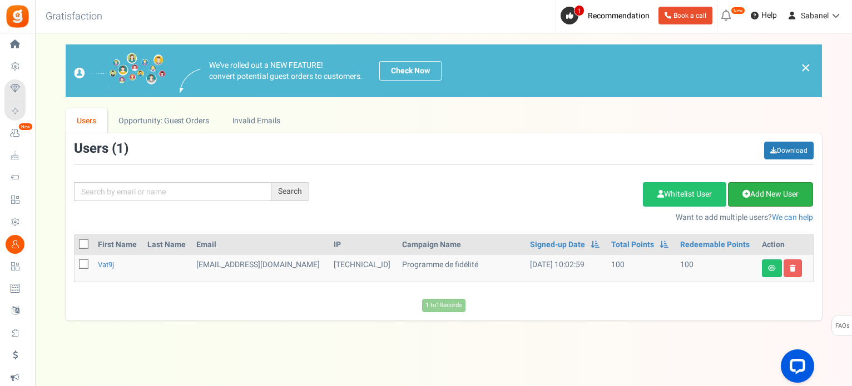
click at [732, 188] on link "Add New User" at bounding box center [770, 194] width 85 height 24
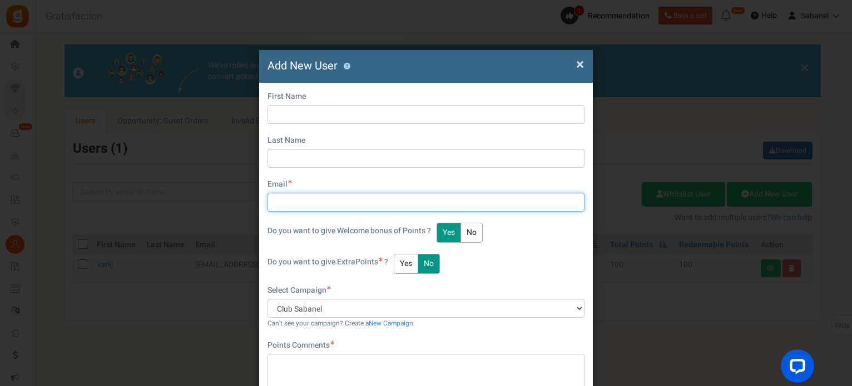
click at [347, 202] on input "text" at bounding box center [425, 202] width 317 height 19
type input "[EMAIL_ADDRESS][DOMAIN_NAME]"
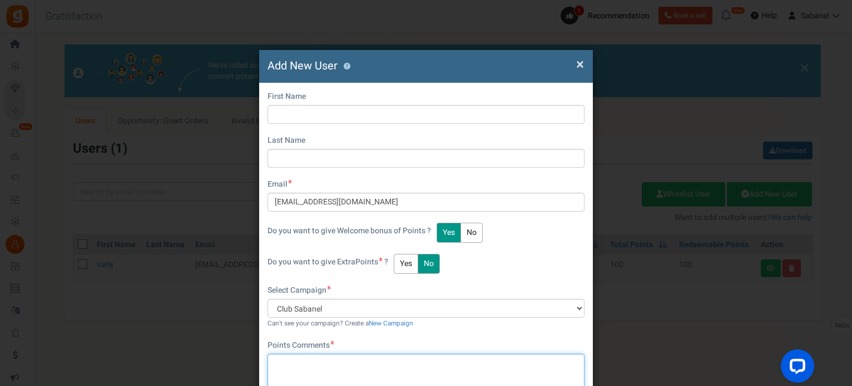
click at [486, 356] on textarea at bounding box center [425, 379] width 317 height 50
type textarea "Nouveau système de fidélité"
click at [573, 248] on div "First Name Last Name Email meiling101080@gmail.com Do you want to give Welcome …" at bounding box center [426, 259] width 334 height 352
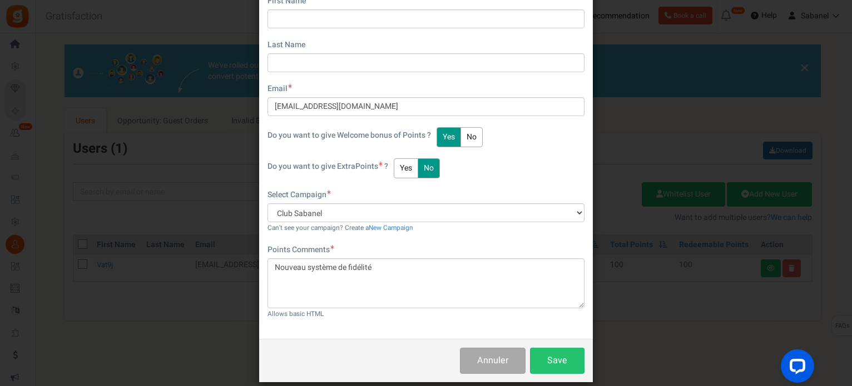
scroll to position [107, 0]
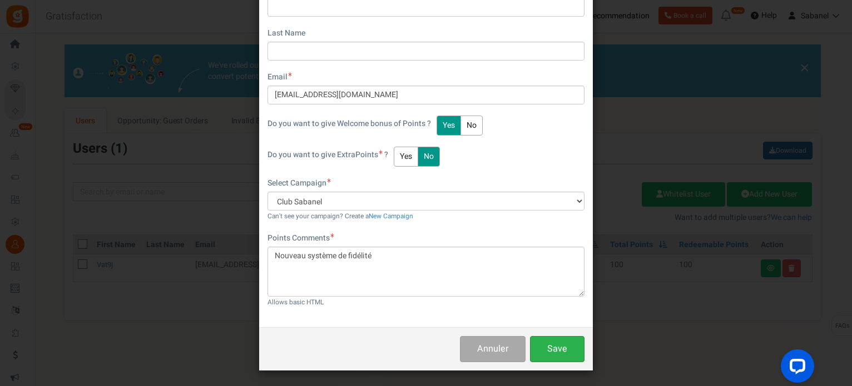
click at [559, 348] on button "Save" at bounding box center [557, 349] width 54 height 26
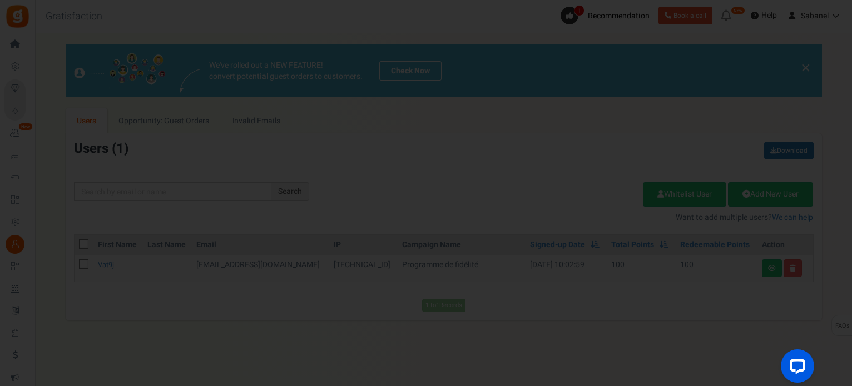
scroll to position [142, 0]
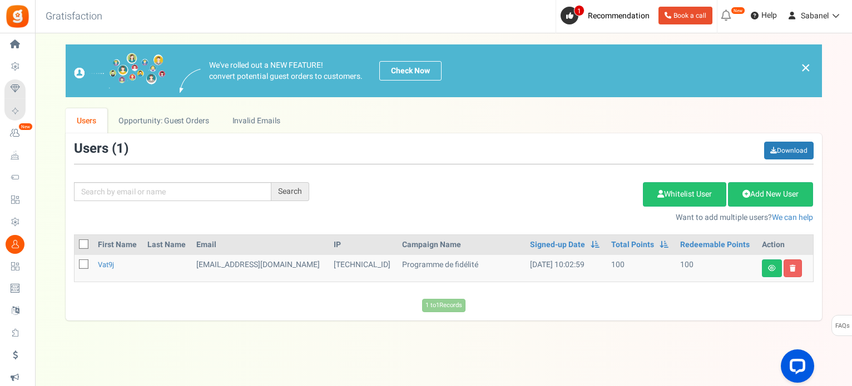
click at [559, 348] on div "View less View more × [NEW!] Include taxes and shipping when rewarding points f…" at bounding box center [426, 210] width 852 height 354
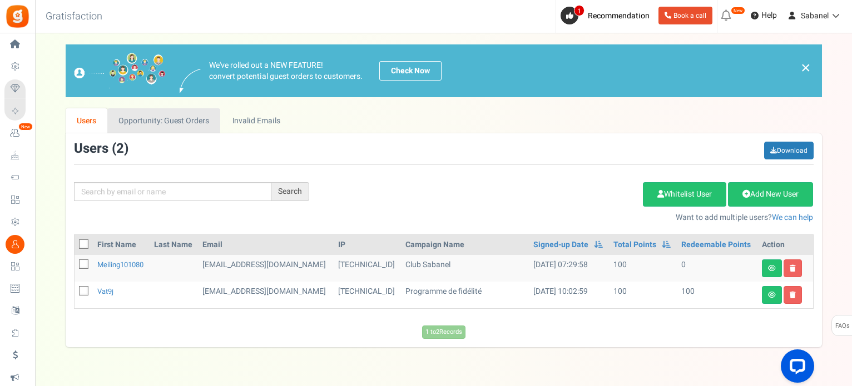
click at [193, 124] on link "Opportunity: Guest Orders" at bounding box center [163, 120] width 113 height 25
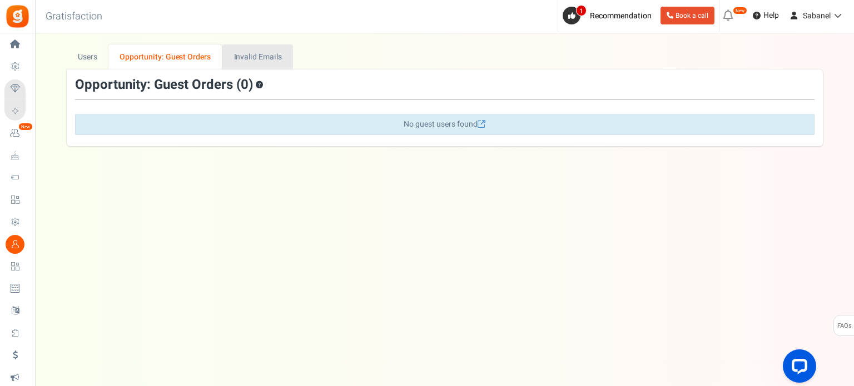
click at [259, 57] on link "Invalid Emails" at bounding box center [257, 56] width 71 height 25
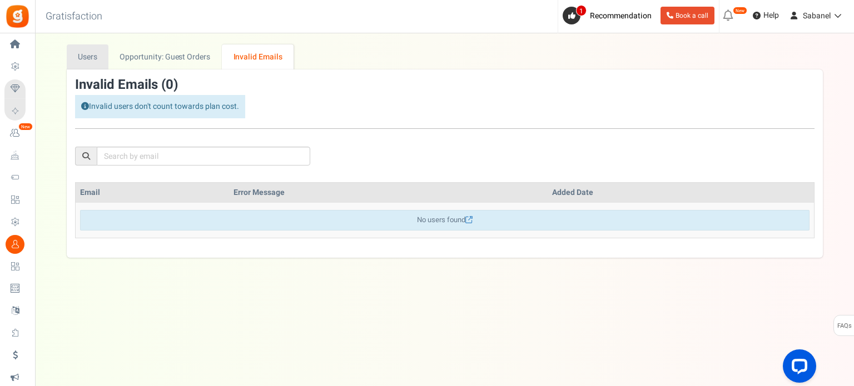
click at [96, 55] on link "Users" at bounding box center [88, 56] width 42 height 25
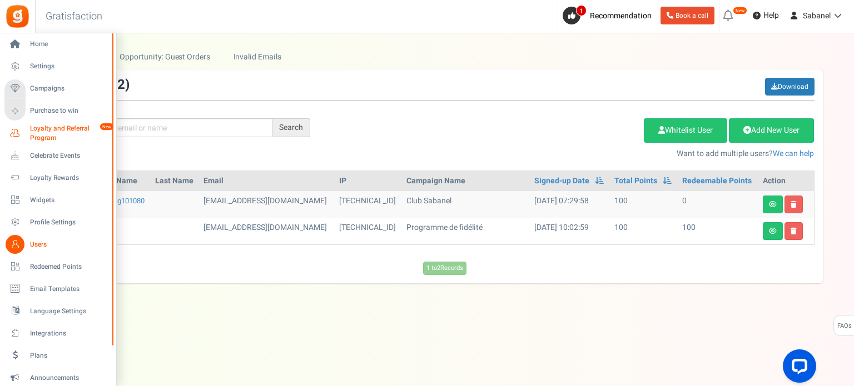
click at [61, 132] on span "Loyalty and Referral Program" at bounding box center [70, 133] width 81 height 19
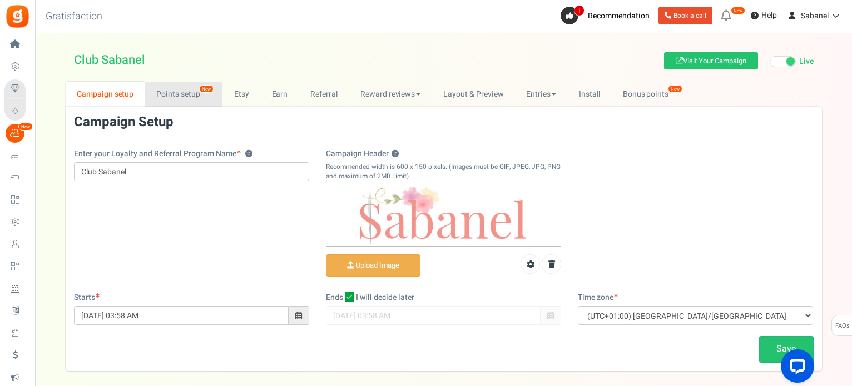
click at [191, 86] on link "Points setup New" at bounding box center [183, 94] width 77 height 25
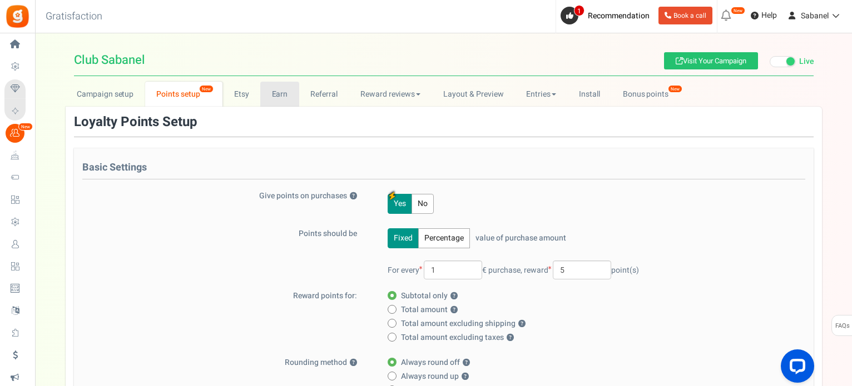
click at [286, 90] on link "Earn" at bounding box center [279, 94] width 39 height 25
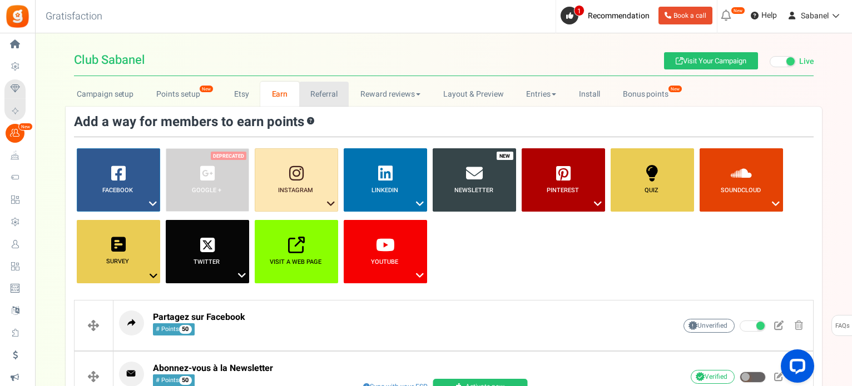
click at [319, 88] on link "Referral" at bounding box center [324, 94] width 50 height 25
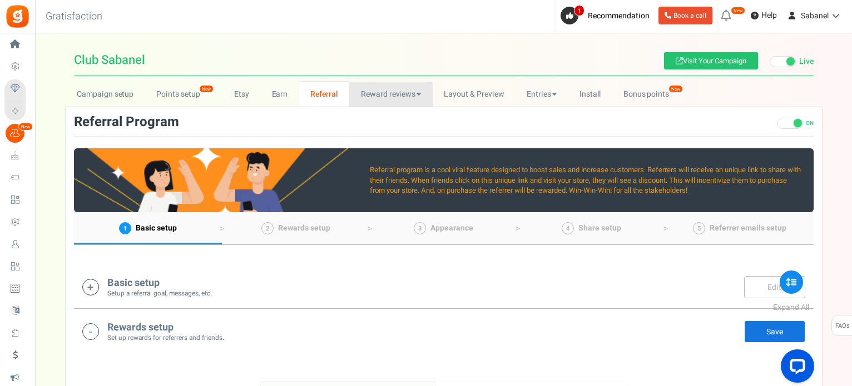
click at [384, 88] on link "Reward reviews" at bounding box center [390, 94] width 83 height 25
click at [460, 86] on link "Layout & Preview" at bounding box center [473, 94] width 83 height 25
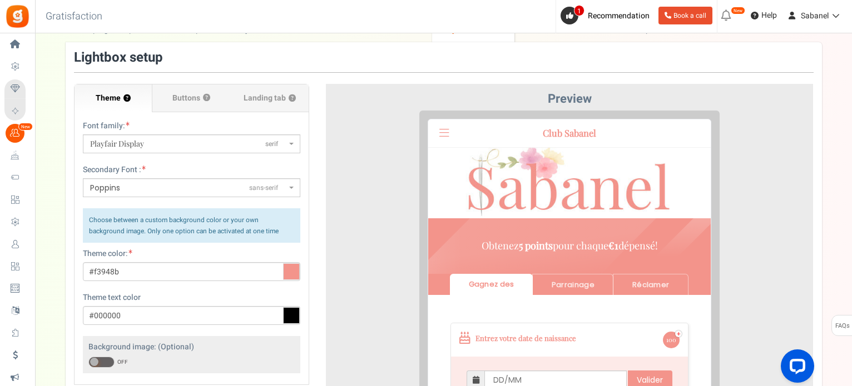
scroll to position [62, 0]
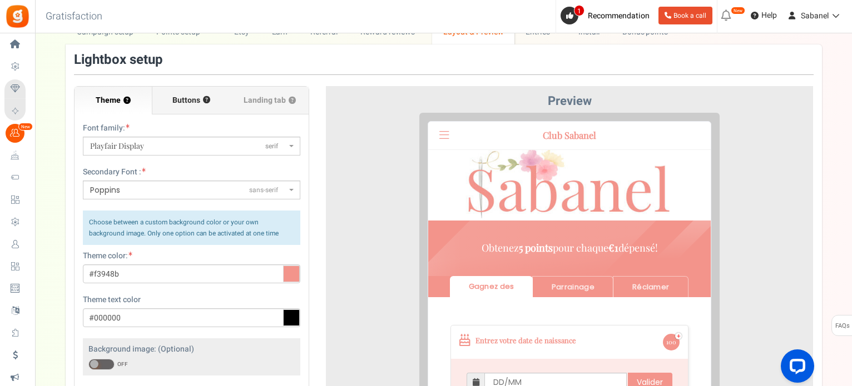
click at [183, 101] on span "Buttons" at bounding box center [186, 100] width 28 height 11
click at [0, 0] on input "Buttons ?" at bounding box center [0, 0] width 0 height 0
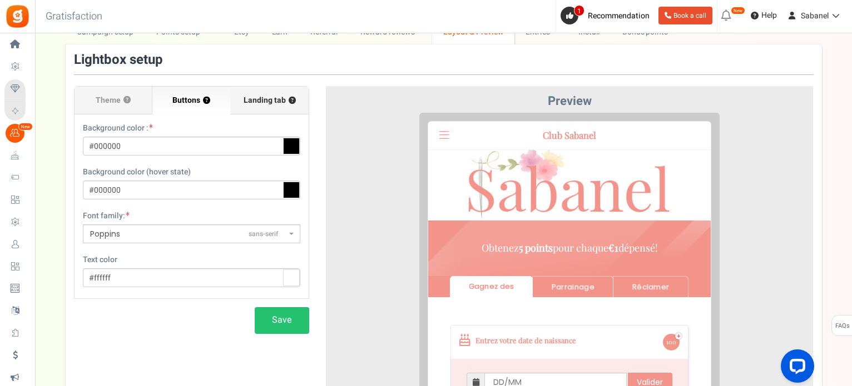
click at [263, 107] on label "Landing tab ?" at bounding box center [269, 101] width 78 height 28
click at [0, 0] on input "Landing tab ?" at bounding box center [0, 0] width 0 height 0
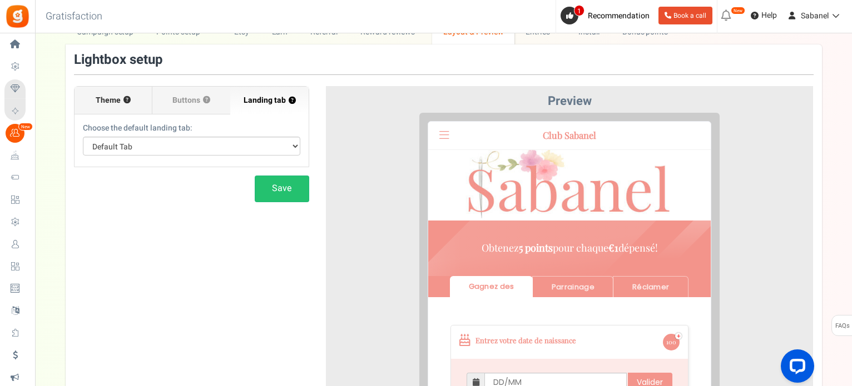
click at [108, 111] on label "Theme ?" at bounding box center [113, 101] width 78 height 28
click at [0, 0] on input "Theme ?" at bounding box center [0, 0] width 0 height 0
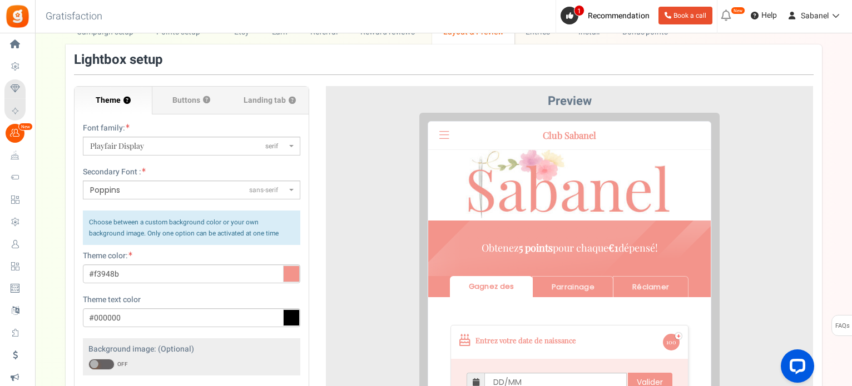
scroll to position [0, 0]
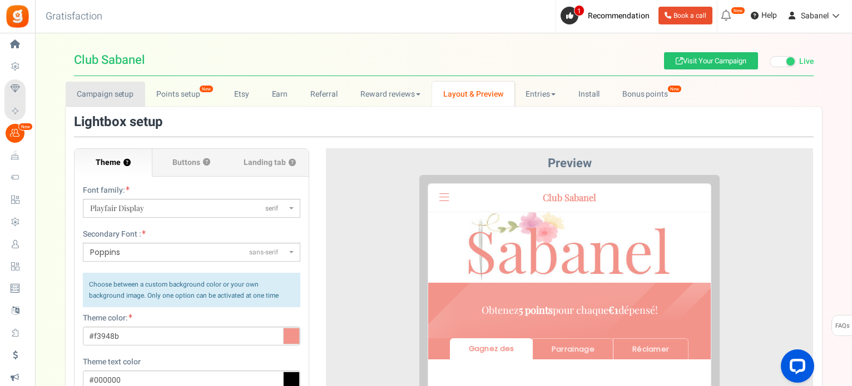
click at [116, 97] on link "Campaign setup" at bounding box center [105, 94] width 79 height 25
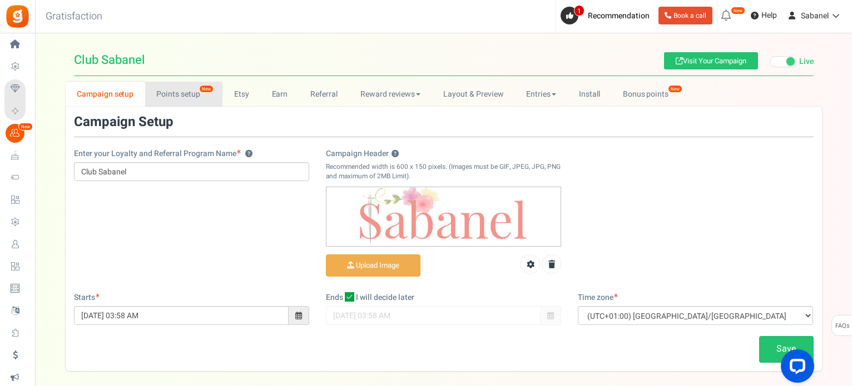
click at [182, 96] on link "Points setup New" at bounding box center [183, 94] width 77 height 25
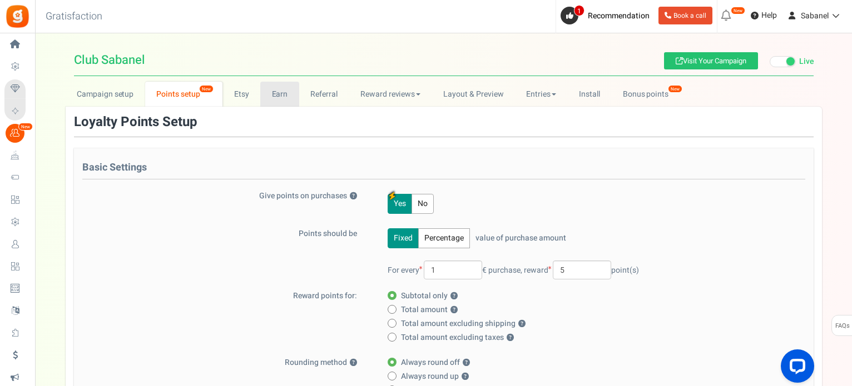
click at [285, 97] on link "Earn" at bounding box center [279, 94] width 39 height 25
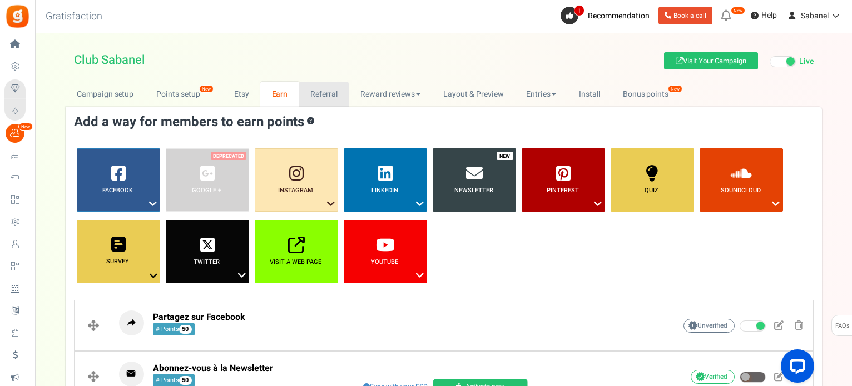
click at [319, 95] on link "Referral" at bounding box center [324, 94] width 50 height 25
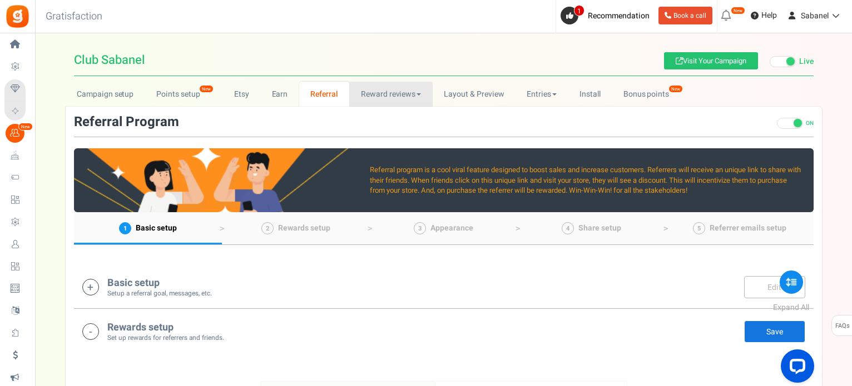
click at [378, 92] on link "Reward reviews" at bounding box center [390, 94] width 83 height 25
click at [373, 117] on link "WOO" at bounding box center [393, 119] width 89 height 16
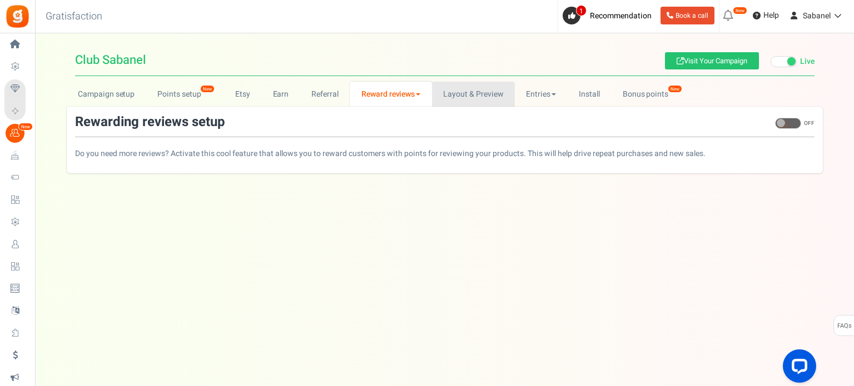
click at [451, 100] on link "Layout & Preview" at bounding box center [473, 94] width 83 height 25
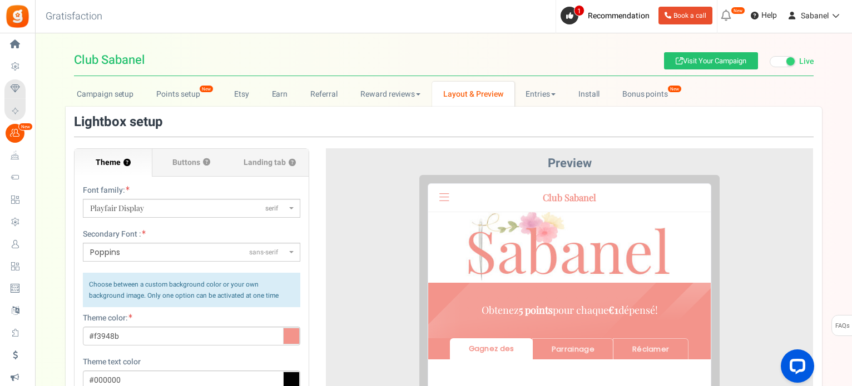
click at [451, 100] on link "Layout & Preview" at bounding box center [473, 94] width 82 height 25
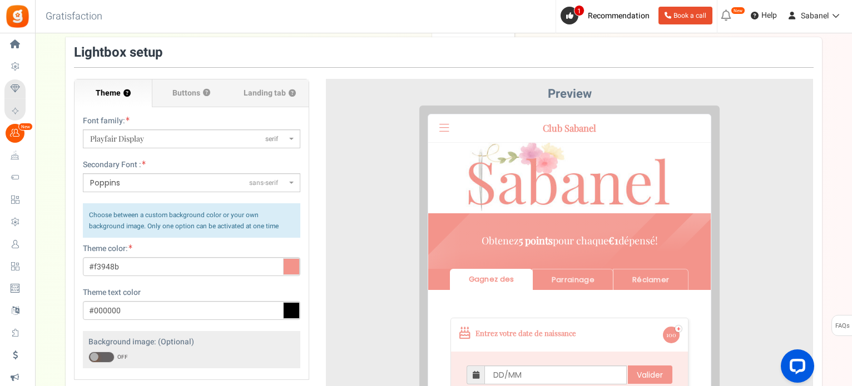
scroll to position [56, 0]
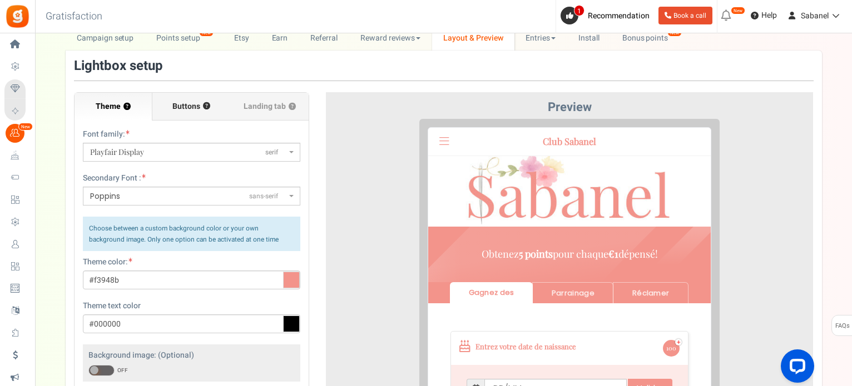
click at [187, 115] on label "Buttons ?" at bounding box center [191, 107] width 78 height 28
click at [0, 0] on input "Buttons ?" at bounding box center [0, 0] width 0 height 0
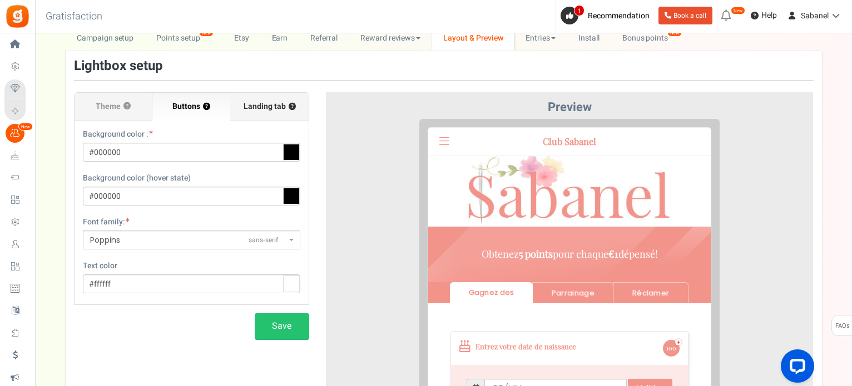
click at [262, 112] on label "Landing tab ?" at bounding box center [269, 107] width 78 height 28
click at [0, 0] on input "Landing tab ?" at bounding box center [0, 0] width 0 height 0
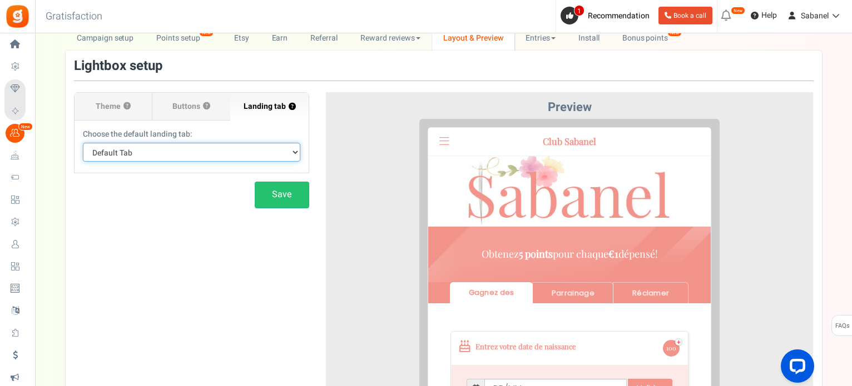
click at [262, 149] on select "Default Tab Gagnez des Parrainage Réclamer" at bounding box center [191, 152] width 217 height 19
select select "earn"
click at [83, 143] on select "Default Tab Gagnez des Parrainage Réclamer" at bounding box center [191, 152] width 217 height 19
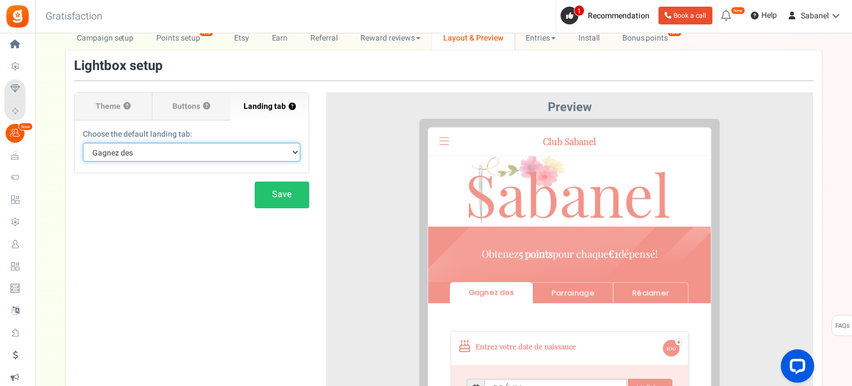
click at [246, 150] on select "Default Tab Gagnez des Parrainage Réclamer" at bounding box center [191, 152] width 217 height 19
select select
click at [83, 143] on select "Default Tab Gagnez des Parrainage Réclamer" at bounding box center [191, 152] width 217 height 19
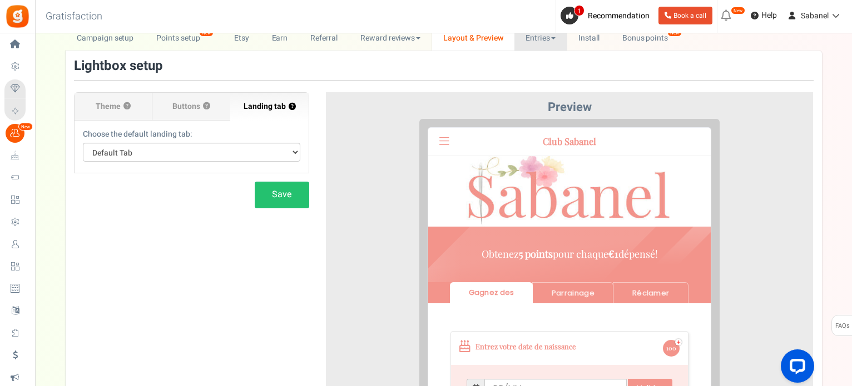
click at [535, 41] on link "Entries" at bounding box center [540, 38] width 53 height 25
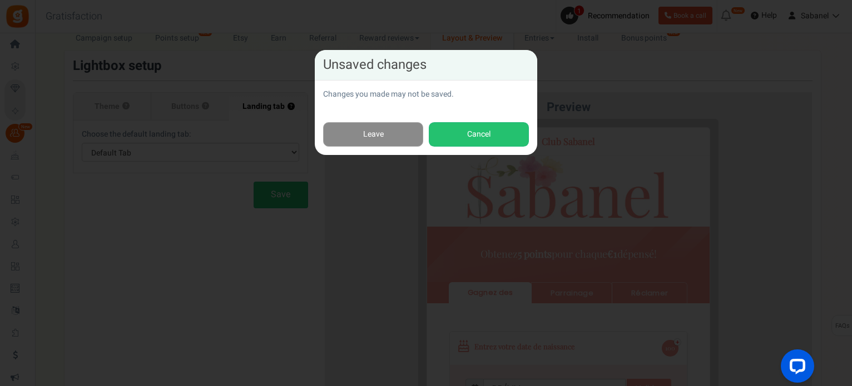
click at [388, 132] on link "Leave" at bounding box center [373, 134] width 100 height 25
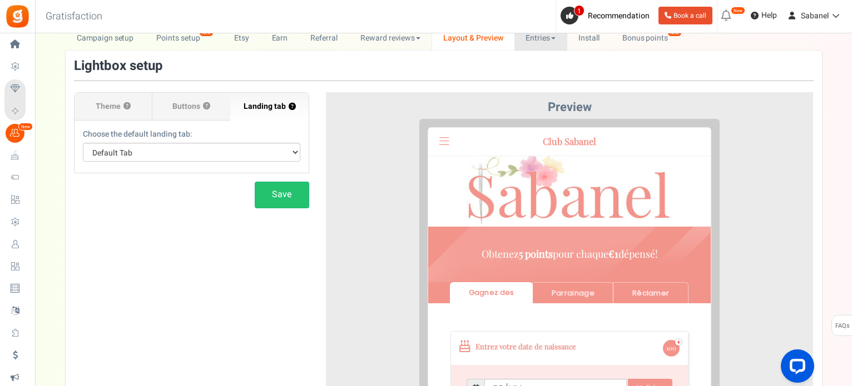
click at [545, 44] on link "Entries" at bounding box center [540, 38] width 53 height 25
click at [544, 60] on link "Entries" at bounding box center [558, 62] width 89 height 16
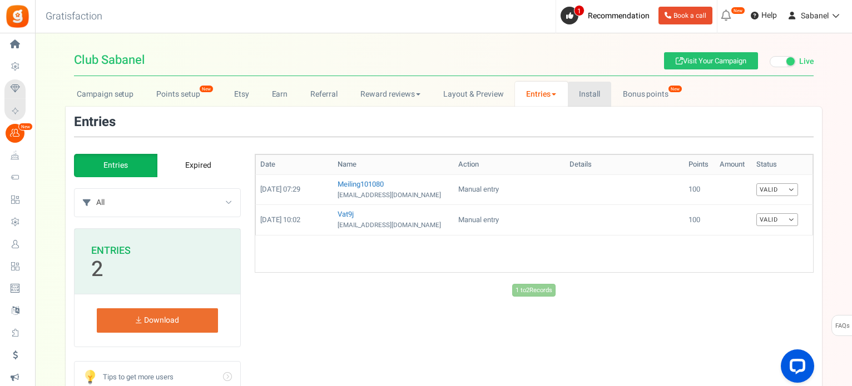
click at [589, 91] on link "Install" at bounding box center [590, 94] width 44 height 25
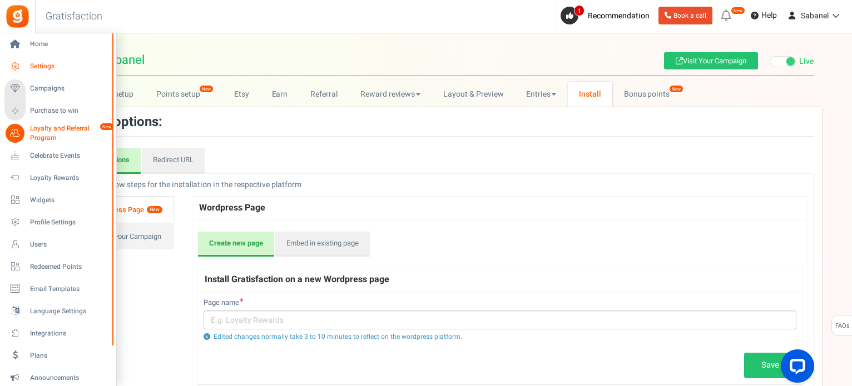
click at [17, 76] on link "Settings" at bounding box center [57, 66] width 107 height 19
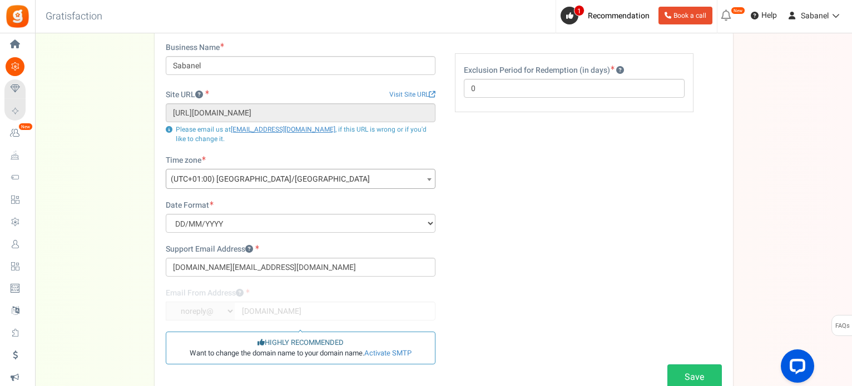
scroll to position [80, 0]
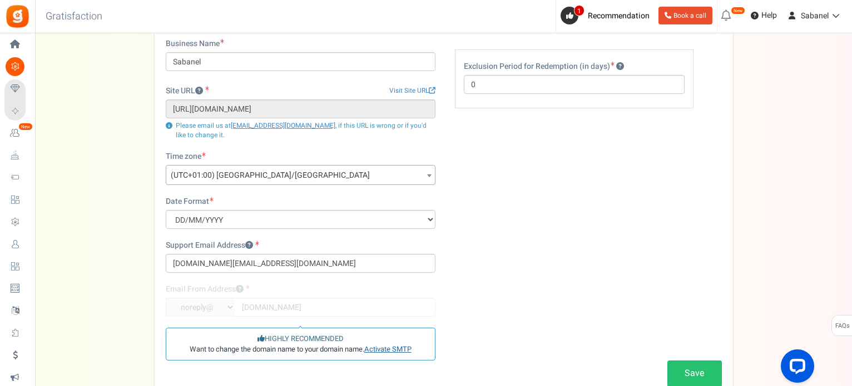
click at [391, 351] on link "Activate SMTP" at bounding box center [387, 349] width 47 height 11
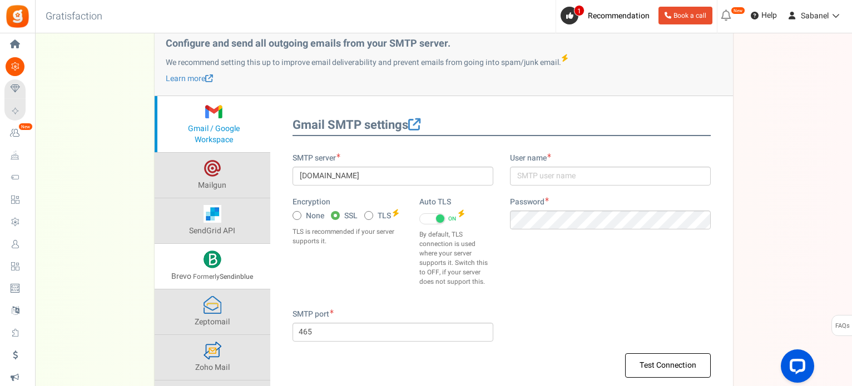
click at [196, 272] on span "Formerly Sendinblue" at bounding box center [223, 277] width 60 height 10
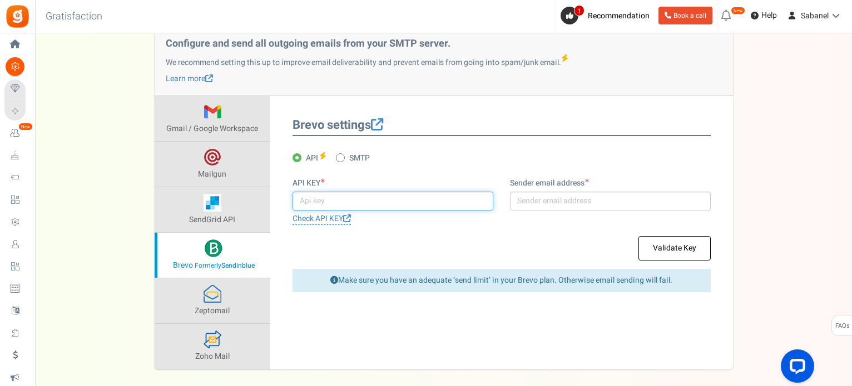
click at [330, 204] on input "text" at bounding box center [392, 201] width 201 height 19
paste input "xkeysib-106deb4ef4d20de59fc1a4393edfcbf8acd8ca7f4e719203c418795901fefba2-HCNXCA…"
type input "xkeysib-106deb4ef4d20de59fc1a4393edfcbf8acd8ca7f4e719203c418795901fefba2-HCNXCA…"
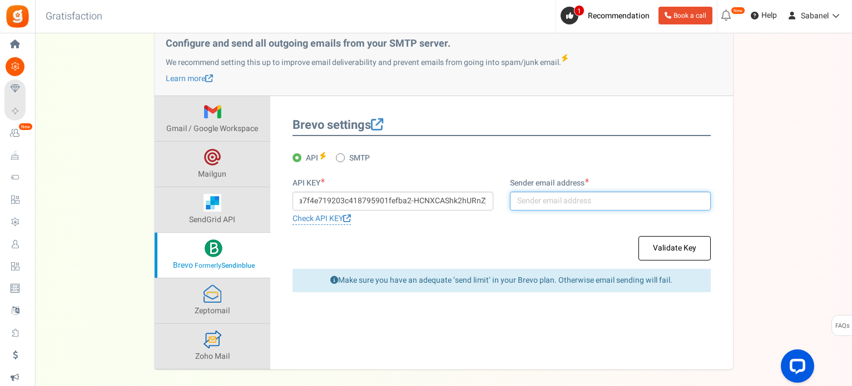
scroll to position [0, 0]
click at [540, 197] on input "text" at bounding box center [610, 201] width 201 height 19
type input "[EMAIL_ADDRESS][DOMAIN_NAME]"
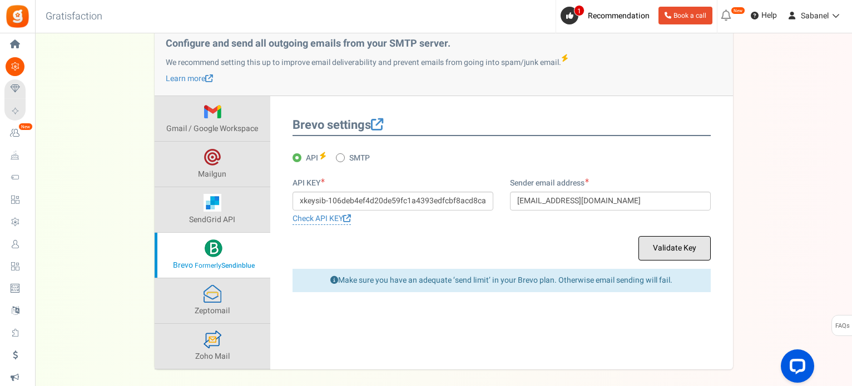
click at [686, 250] on button "Validate Key" at bounding box center [674, 248] width 72 height 24
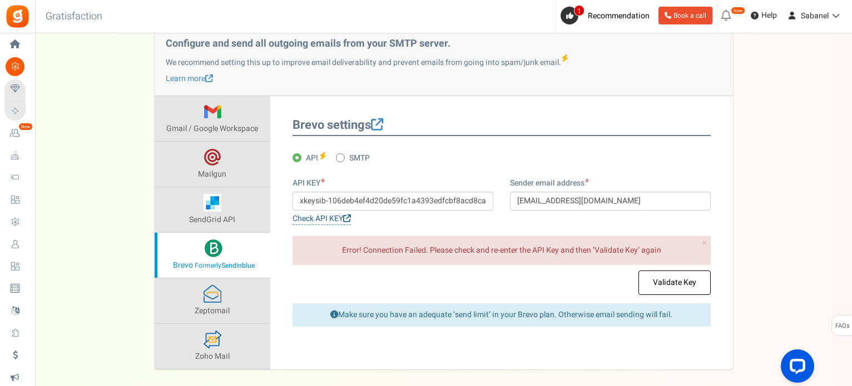
click at [312, 216] on link "Check API KEY" at bounding box center [321, 219] width 58 height 12
click at [352, 161] on span "SMTP" at bounding box center [359, 158] width 21 height 11
click at [343, 161] on input "SMTP" at bounding box center [339, 158] width 7 height 7
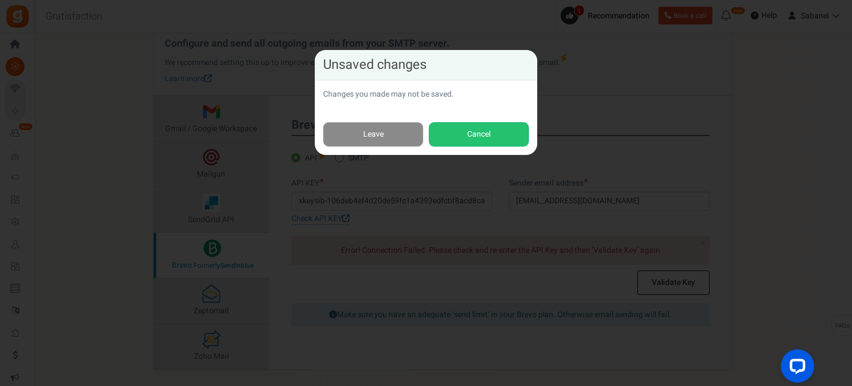
click at [401, 137] on link "Leave" at bounding box center [373, 134] width 100 height 25
radio input "true"
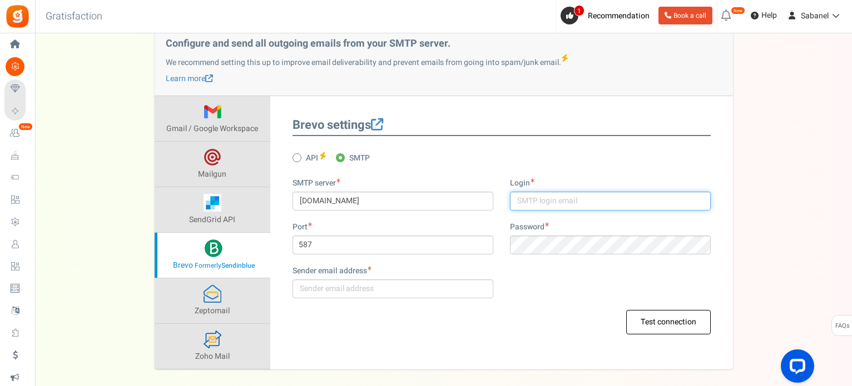
click at [551, 203] on input "text" at bounding box center [610, 201] width 201 height 19
click at [558, 195] on input "text" at bounding box center [610, 201] width 201 height 19
type input "[DOMAIN_NAME][EMAIL_ADDRESS][DOMAIN_NAME]"
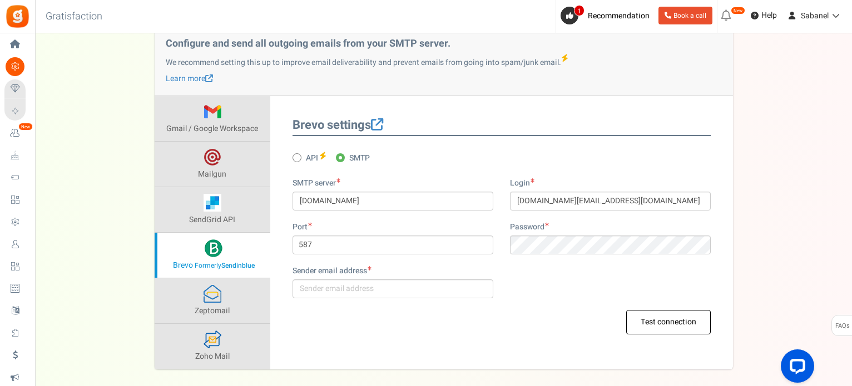
click at [437, 300] on div "Sender email address" at bounding box center [392, 288] width 217 height 44
click at [436, 293] on input "text" at bounding box center [392, 289] width 201 height 19
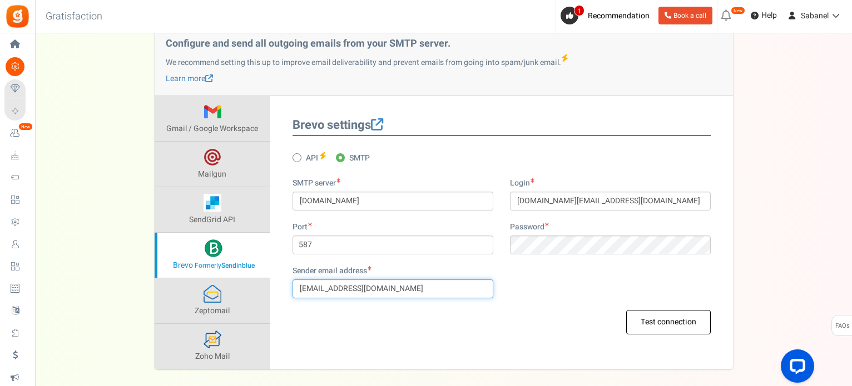
type input "[EMAIL_ADDRESS][DOMAIN_NAME]"
click at [560, 229] on div "Password" at bounding box center [610, 238] width 201 height 33
click at [531, 290] on div "Sender email address [EMAIL_ADDRESS][DOMAIN_NAME]" at bounding box center [501, 288] width 435 height 44
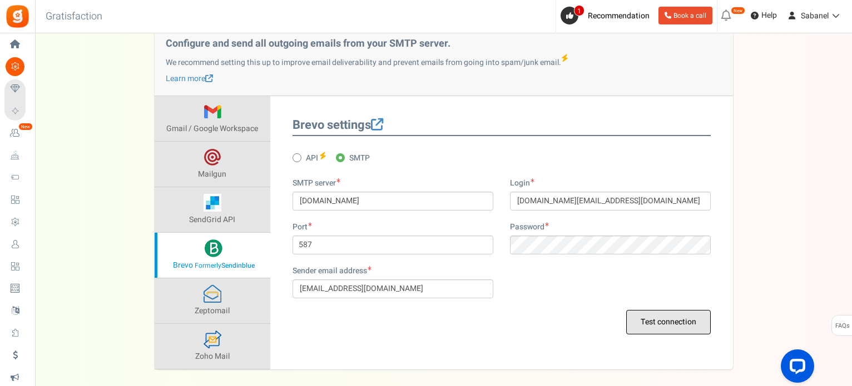
click at [655, 311] on button "Test connection" at bounding box center [668, 322] width 84 height 24
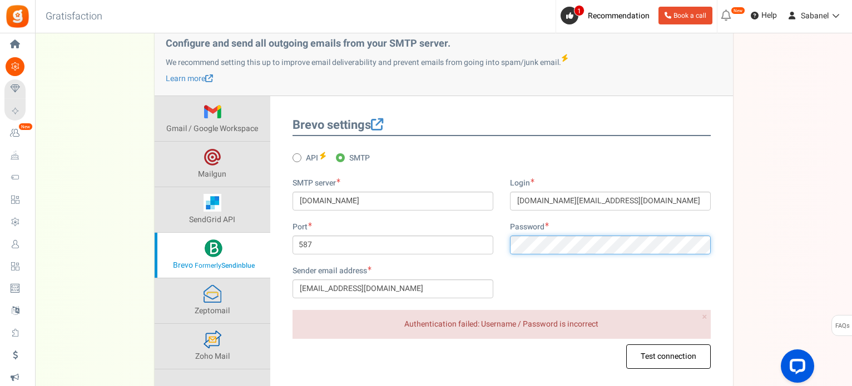
click at [431, 226] on div "Port 587 Password" at bounding box center [501, 244] width 435 height 44
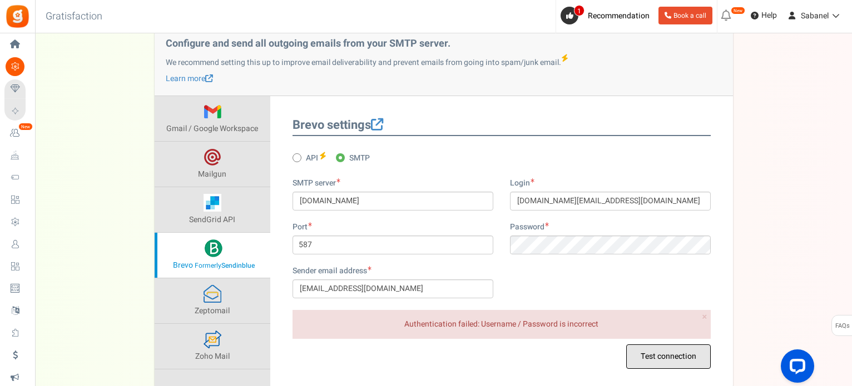
click at [657, 360] on button "Test connection" at bounding box center [668, 357] width 84 height 24
click at [812, 17] on span "Sabanel" at bounding box center [814, 16] width 28 height 12
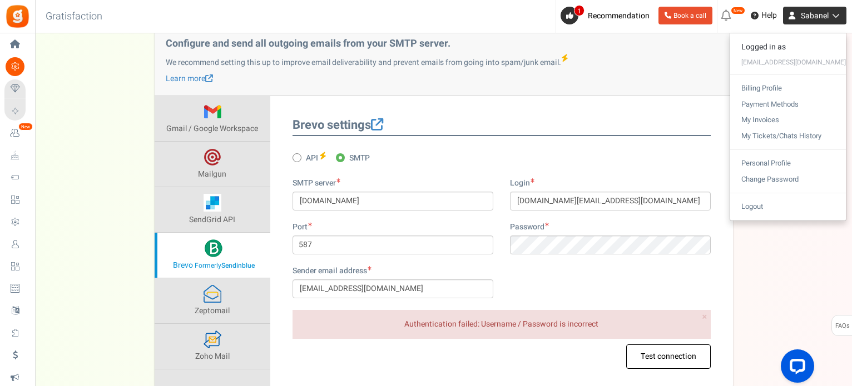
click at [812, 17] on span "Sabanel" at bounding box center [814, 16] width 28 height 12
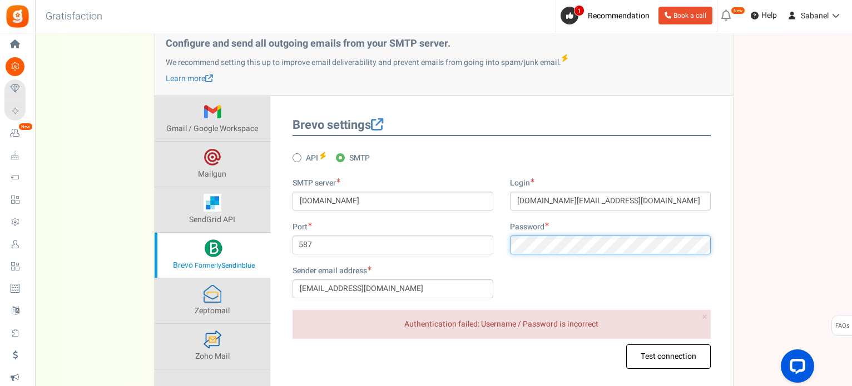
click at [400, 245] on div "Port 587 Password" at bounding box center [501, 244] width 435 height 44
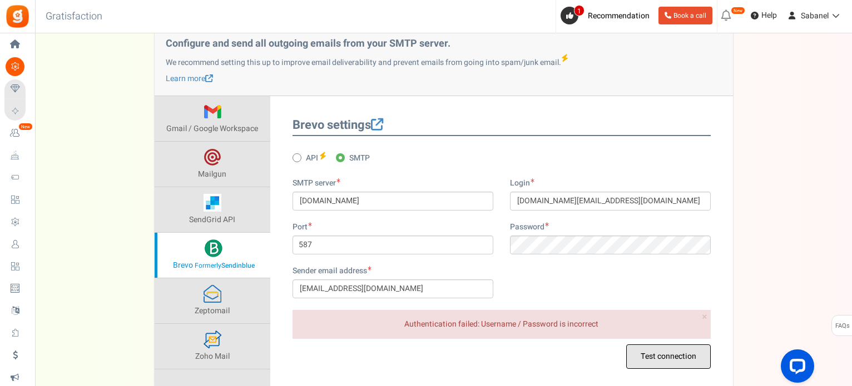
click at [654, 360] on button "Test connection" at bounding box center [668, 357] width 84 height 24
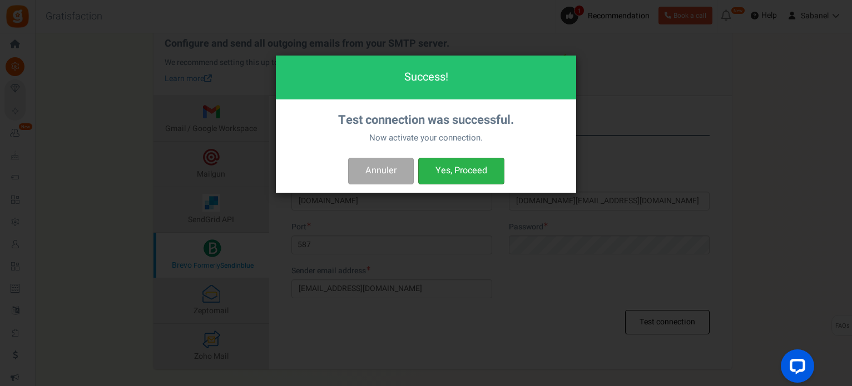
click at [476, 165] on button "Yes, Proceed" at bounding box center [461, 171] width 86 height 26
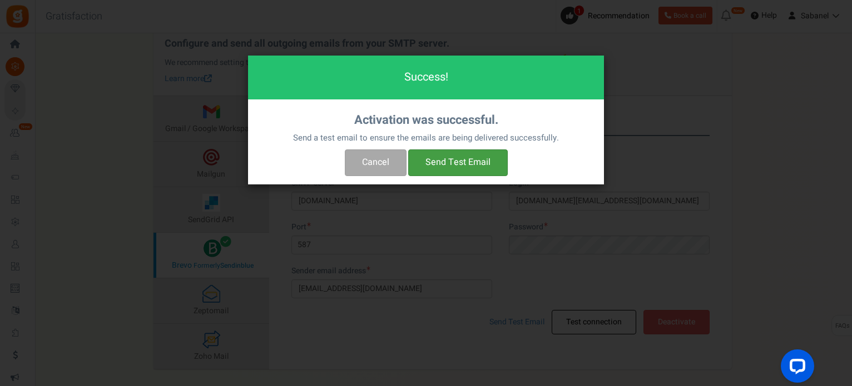
click at [476, 165] on button "Send Test Email" at bounding box center [458, 163] width 100 height 26
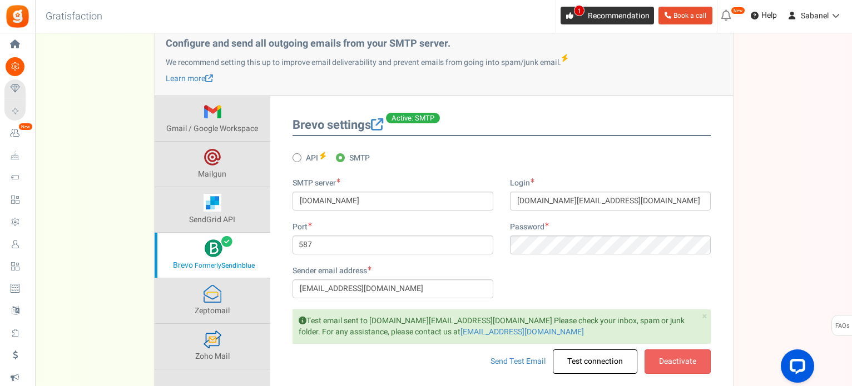
click at [571, 19] on span "1" at bounding box center [569, 16] width 18 height 18
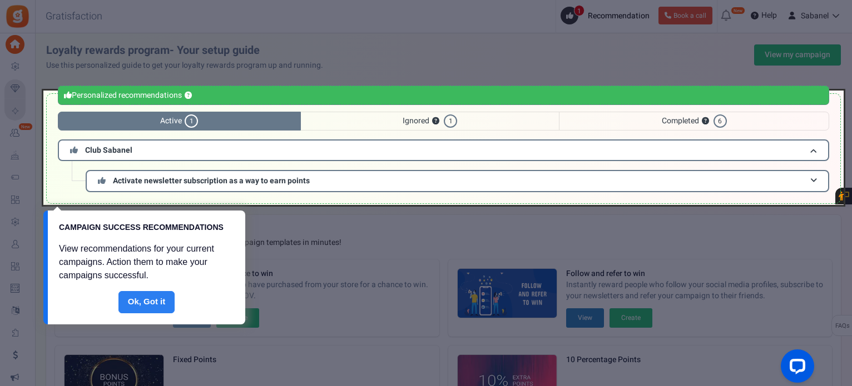
click at [140, 309] on link "Done" at bounding box center [146, 302] width 57 height 22
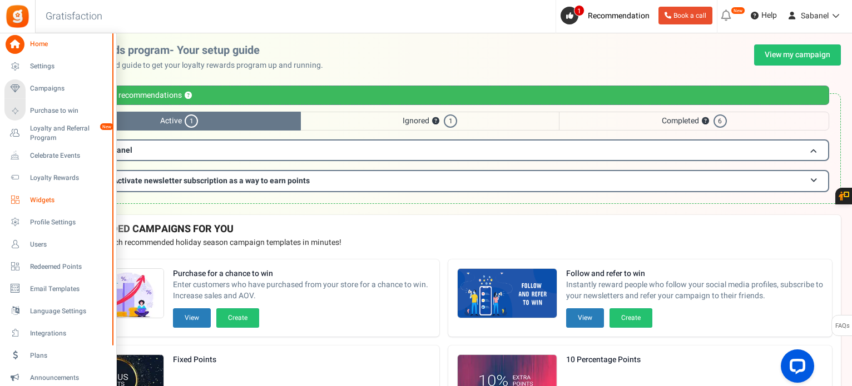
click at [27, 197] on link "Widgets" at bounding box center [57, 200] width 107 height 19
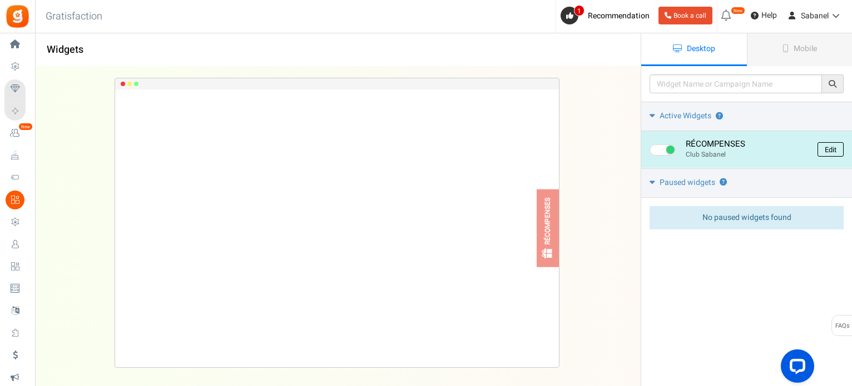
click at [825, 144] on link "Edit" at bounding box center [830, 149] width 26 height 14
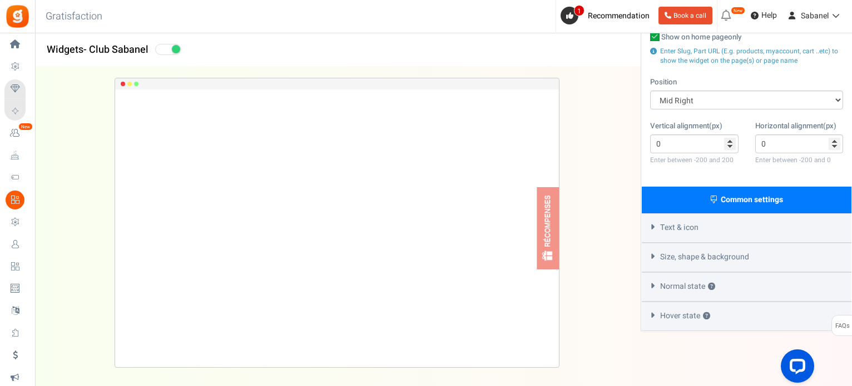
scroll to position [177, 0]
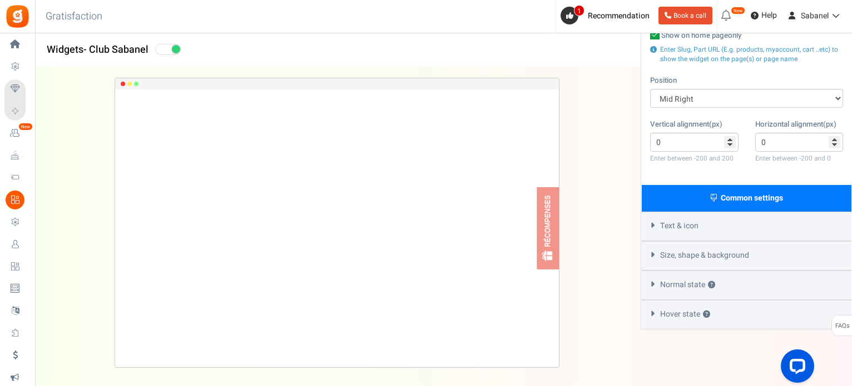
click at [736, 326] on div "Hover state ?" at bounding box center [746, 314] width 210 height 29
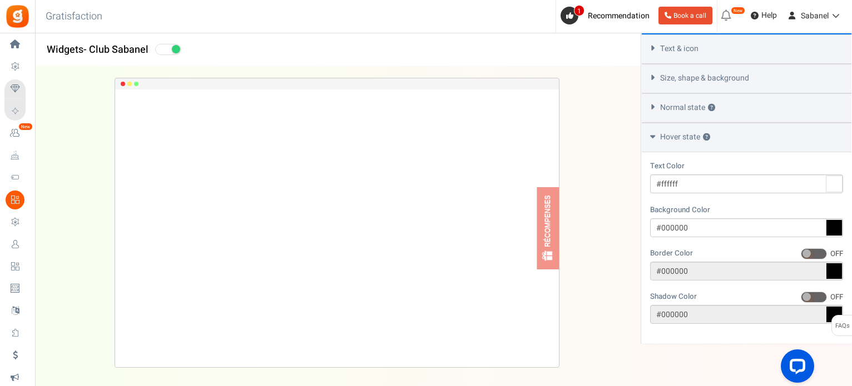
scroll to position [369, 0]
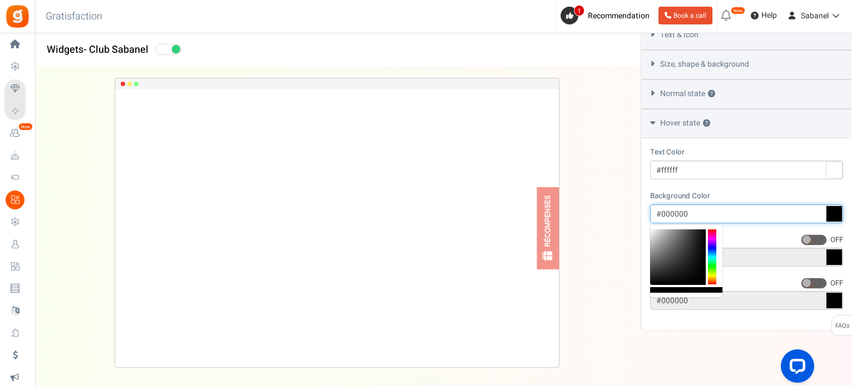
click at [730, 215] on input "#000000" at bounding box center [746, 214] width 193 height 19
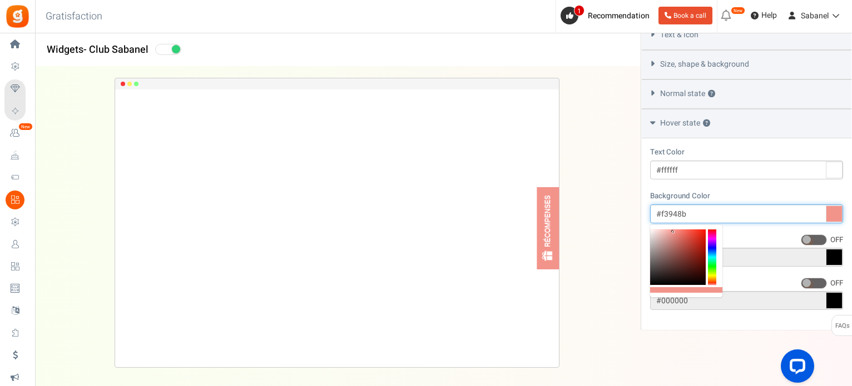
type input "#f3948b"
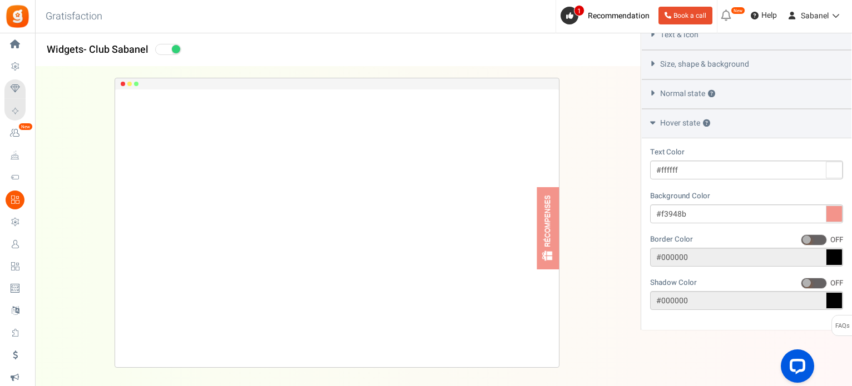
click at [610, 226] on div "RÉCOMPENSES Loading.. × To configure LightBox layout please Click here" at bounding box center [337, 223] width 640 height 312
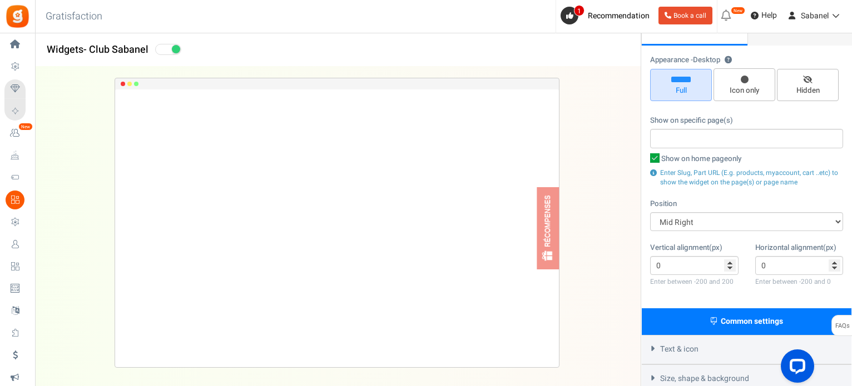
scroll to position [0, 0]
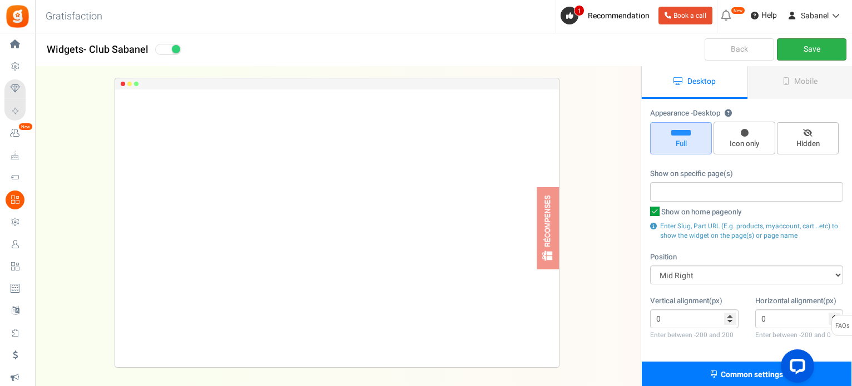
click at [819, 42] on link "Save" at bounding box center [811, 49] width 69 height 22
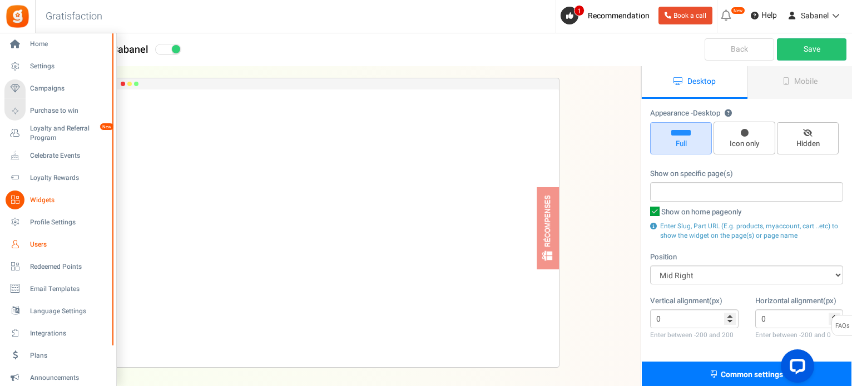
click at [47, 248] on span "Users" at bounding box center [69, 244] width 78 height 9
click at [55, 284] on link "Email Templates" at bounding box center [57, 289] width 107 height 19
click at [63, 287] on span "Email Templates" at bounding box center [69, 289] width 78 height 9
click at [61, 289] on span "Email Templates" at bounding box center [69, 289] width 78 height 9
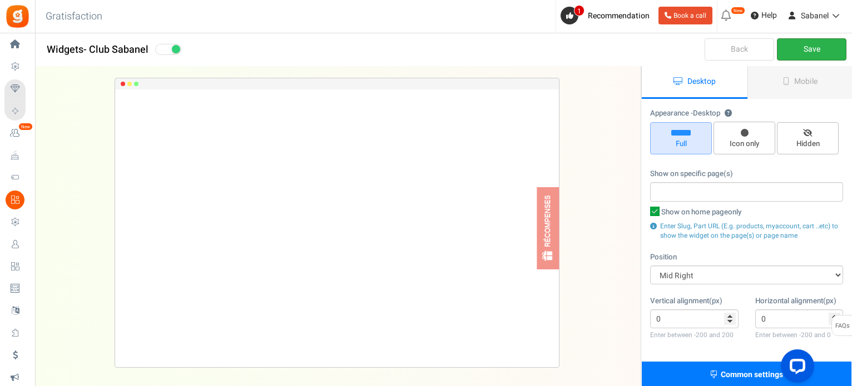
click at [805, 44] on link "Save" at bounding box center [811, 49] width 69 height 22
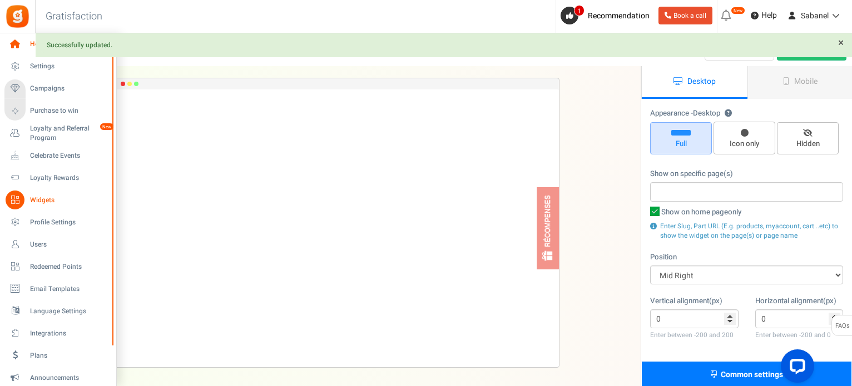
click at [16, 41] on icon at bounding box center [15, 44] width 19 height 19
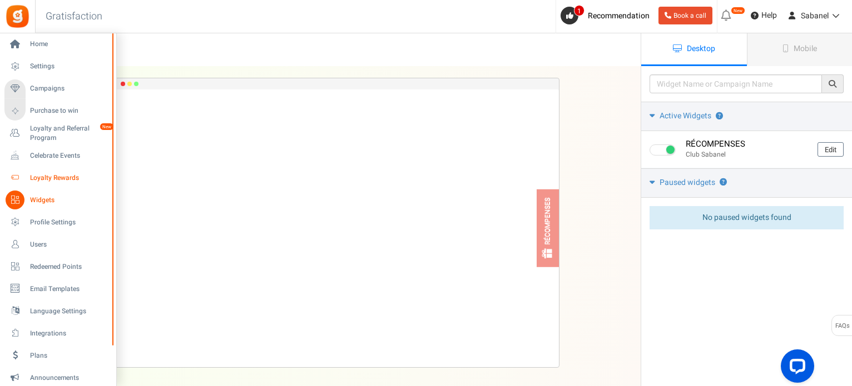
click at [22, 175] on icon at bounding box center [15, 177] width 19 height 19
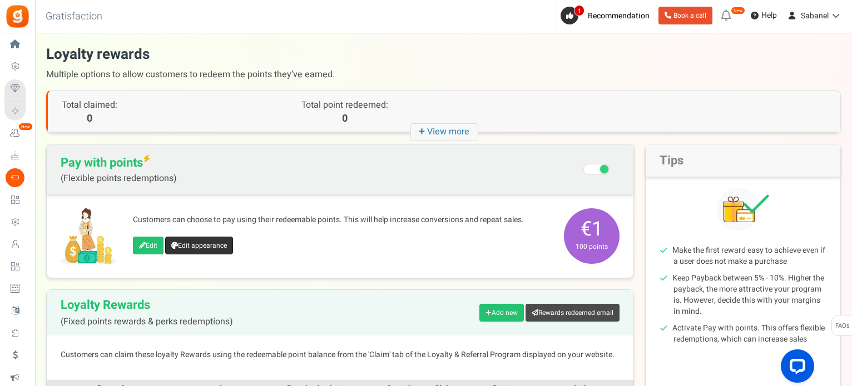
click at [218, 243] on link "Edit appearance" at bounding box center [199, 246] width 68 height 18
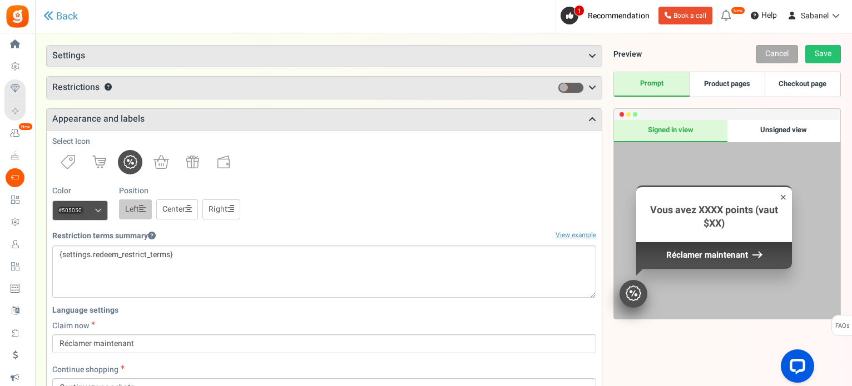
scroll to position [59, 0]
click at [52, 14] on icon at bounding box center [48, 16] width 10 height 10
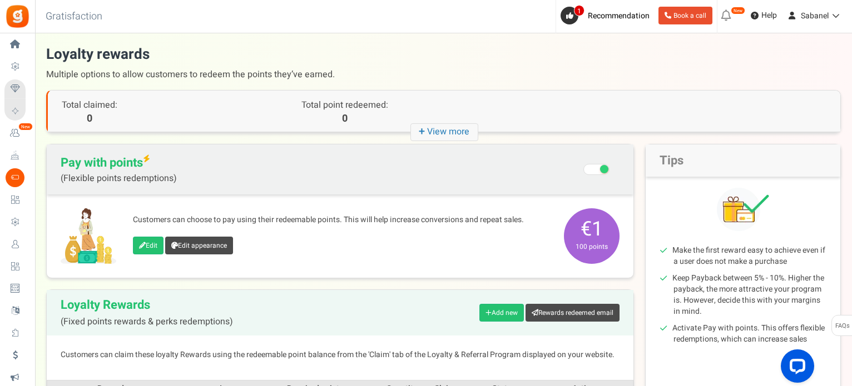
click at [590, 171] on span at bounding box center [596, 169] width 26 height 11
click at [597, 171] on input "Recommended: Turn On Are you sure? This will remove the flexi redemption option…" at bounding box center [597, 170] width 0 height 19
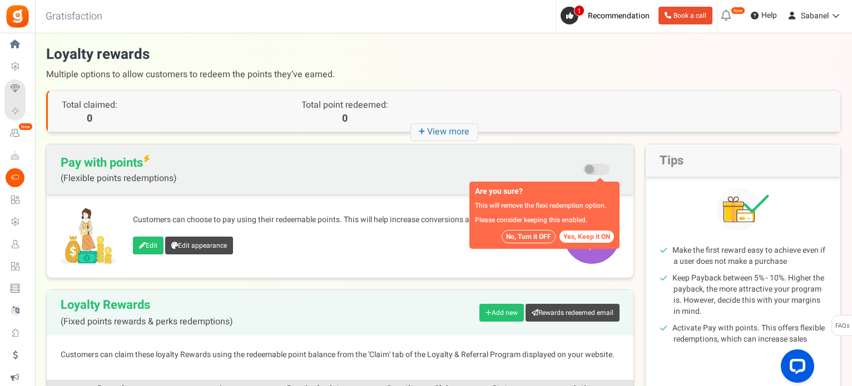
click at [544, 237] on button "No, Turn it OFF" at bounding box center [528, 236] width 54 height 13
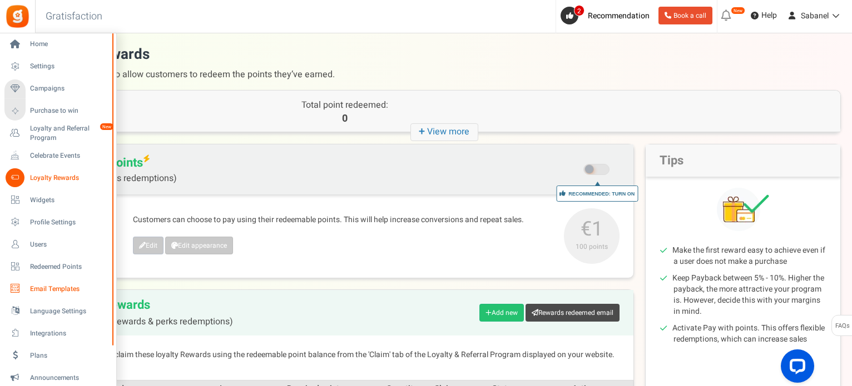
click at [58, 293] on span "Email Templates" at bounding box center [69, 289] width 78 height 9
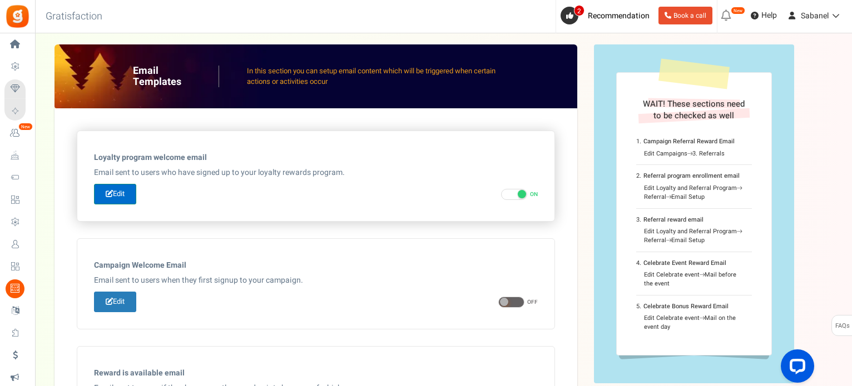
click at [115, 201] on link "Edit" at bounding box center [115, 194] width 42 height 21
type input "Bienvenue dans le [[Loyalty Program Name]]"
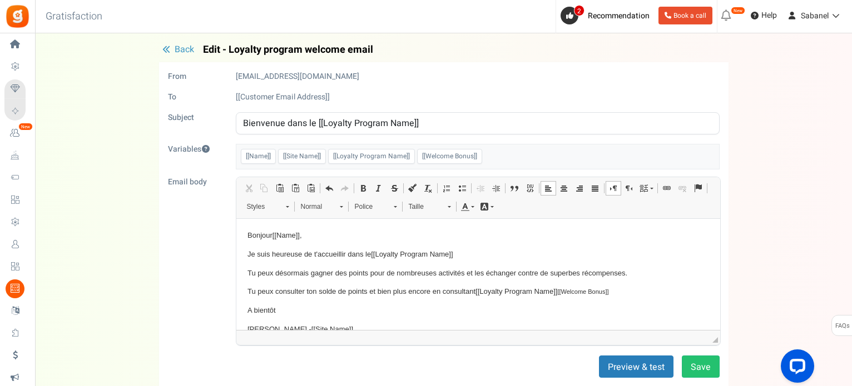
click at [270, 237] on p "Bonjour [[Name]] ," at bounding box center [477, 236] width 461 height 12
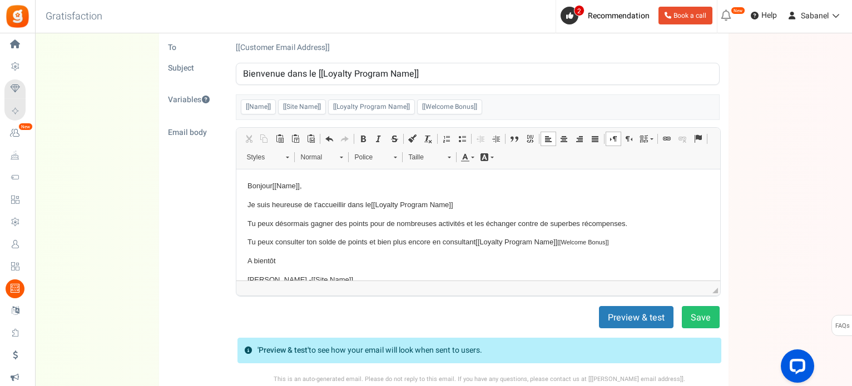
scroll to position [51, 0]
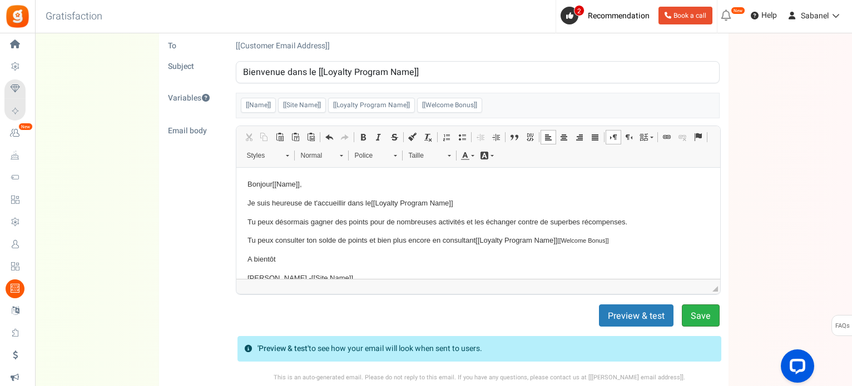
click at [702, 314] on button "Save" at bounding box center [701, 316] width 38 height 22
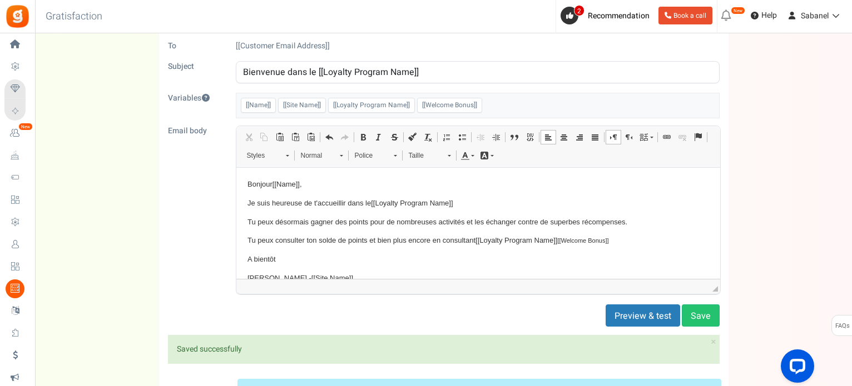
click at [325, 178] on html "Bonjour [[Name]] , Je suis heureuse de t'accueillir dans le [[Loyalty Program N…" at bounding box center [478, 231] width 484 height 128
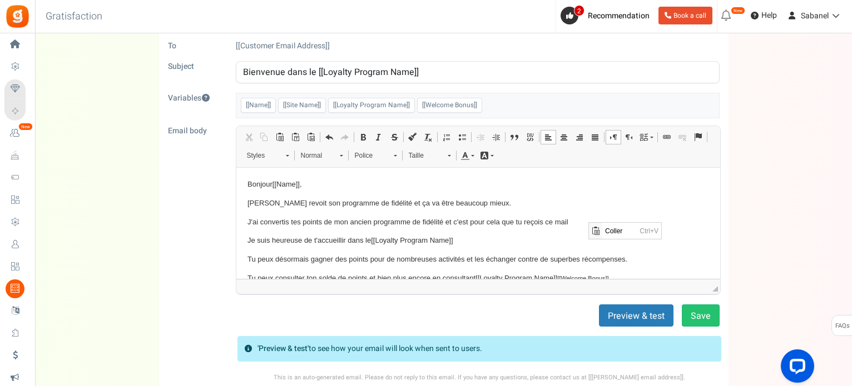
scroll to position [0, 0]
click at [601, 218] on p "J'ai convertis tes points de mon ancien programme de fidélité et c'est pour cel…" at bounding box center [477, 222] width 461 height 12
click at [287, 226] on p "J'ai convertis tes points de mon ancien programme de fidélité et c'est pour cel…" at bounding box center [477, 222] width 461 height 12
click at [628, 220] on p "J'ai converti tes points de mon ancien programme de fidélité et c'est pour cela…" at bounding box center [477, 222] width 461 height 12
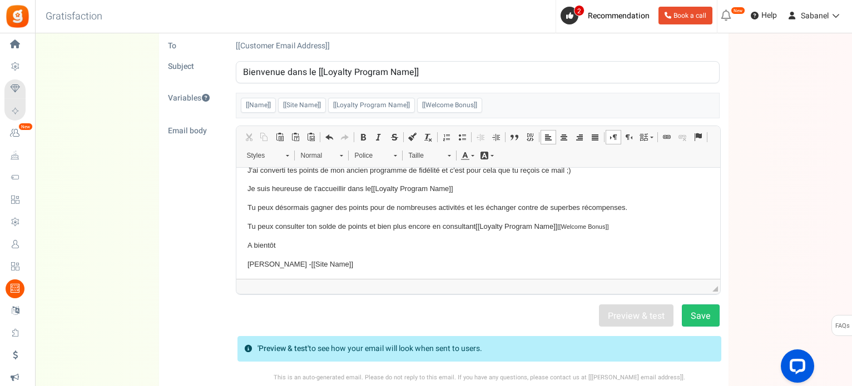
scroll to position [54, 0]
click at [641, 201] on p "Tu peux désormais gagner des points pour de nombreuses activités et les échange…" at bounding box center [477, 206] width 461 height 12
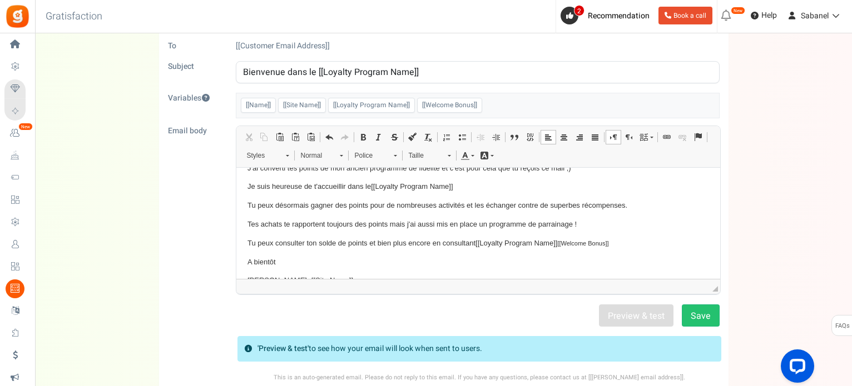
click at [474, 245] on p "Tu peux consulter ton solde de points et bien plus encore en consultant [[Loyal…" at bounding box center [477, 243] width 461 height 12
drag, startPoint x: 474, startPoint y: 245, endPoint x: 431, endPoint y: 242, distance: 42.4
click at [431, 242] on p "Tu peux consulter ton solde de points et bien plus encore en consultant [[Loyal…" at bounding box center [477, 243] width 461 height 12
click at [426, 243] on p "Tu peux consulter ton solde de points et bien plus encore ici [[Loyalty Program…" at bounding box center [477, 243] width 461 height 12
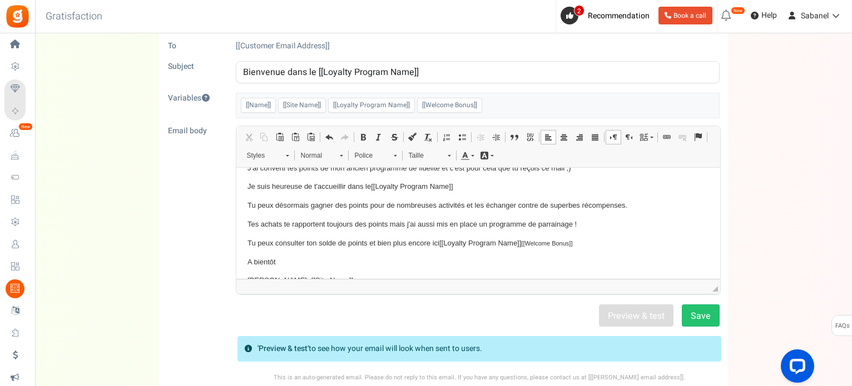
click at [427, 243] on p "Tu peux consulter ton solde de points et bien plus encore ici [[Loyalty Program…" at bounding box center [477, 243] width 461 height 12
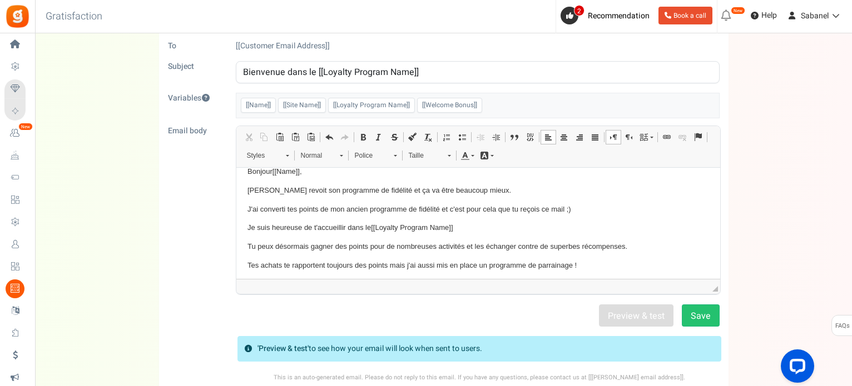
scroll to position [0, 0]
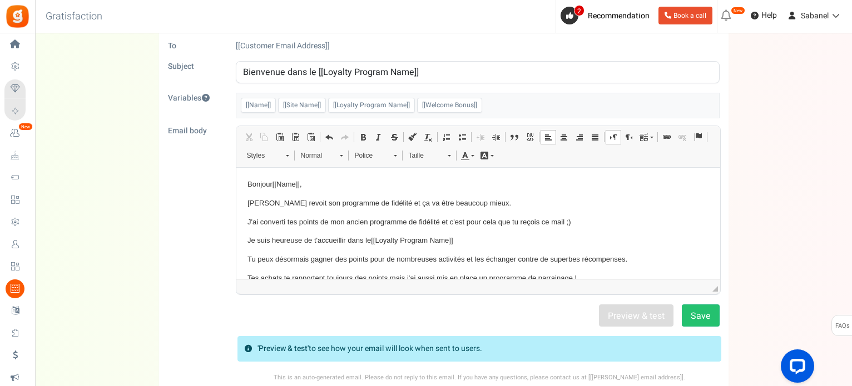
click at [765, 292] on div "Back Edit - Loyalty program welcome email From contact@sabanel.com To [[Custome…" at bounding box center [443, 222] width 794 height 458
drag, startPoint x: 715, startPoint y: 252, endPoint x: 957, endPoint y: 338, distance: 257.2
click at [522, 222] on p "J'ai converti tes points de mon ancien programme de fidélité et c'est pour cela…" at bounding box center [477, 222] width 461 height 12
click at [700, 309] on button "Save" at bounding box center [701, 316] width 38 height 22
click at [710, 310] on button "Save" at bounding box center [701, 316] width 38 height 22
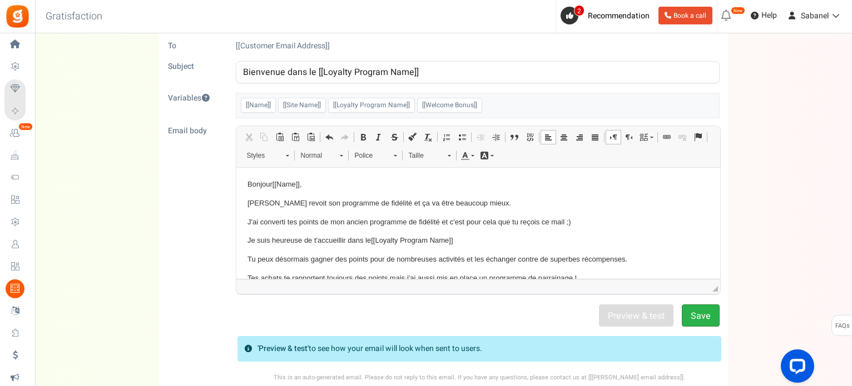
click at [710, 310] on button "Save" at bounding box center [701, 316] width 38 height 22
click at [761, 204] on div "Back Edit - Loyalty program welcome email From contact@sabanel.com To [[Custome…" at bounding box center [443, 222] width 794 height 458
click at [439, 202] on p "Sabanel revoit son programme de fidélité et ça va être beaucoup mieux." at bounding box center [477, 203] width 461 height 12
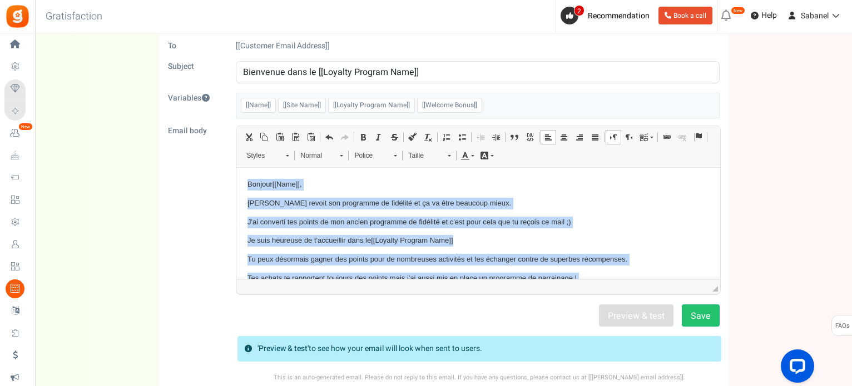
copy body "Bonjour [[Name]] , Sabanel revoit son programme de fidélité et ça va être beauc…"
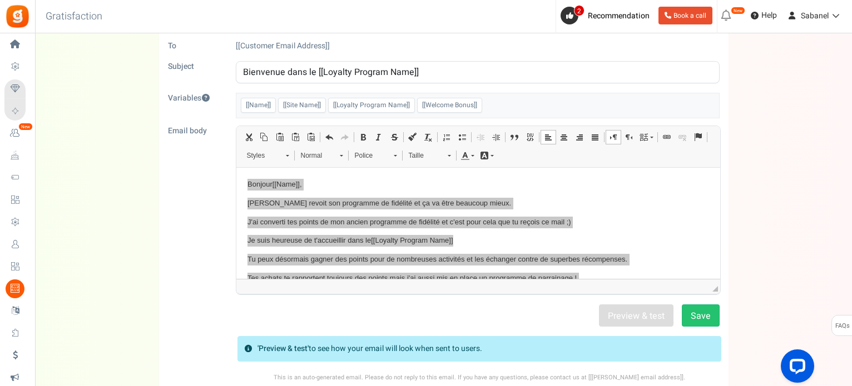
click at [826, 257] on div "Back Edit - Loyalty program welcome email From contact@sabanel.com To [[Custome…" at bounding box center [443, 222] width 794 height 458
